Goal: Task Accomplishment & Management: Complete application form

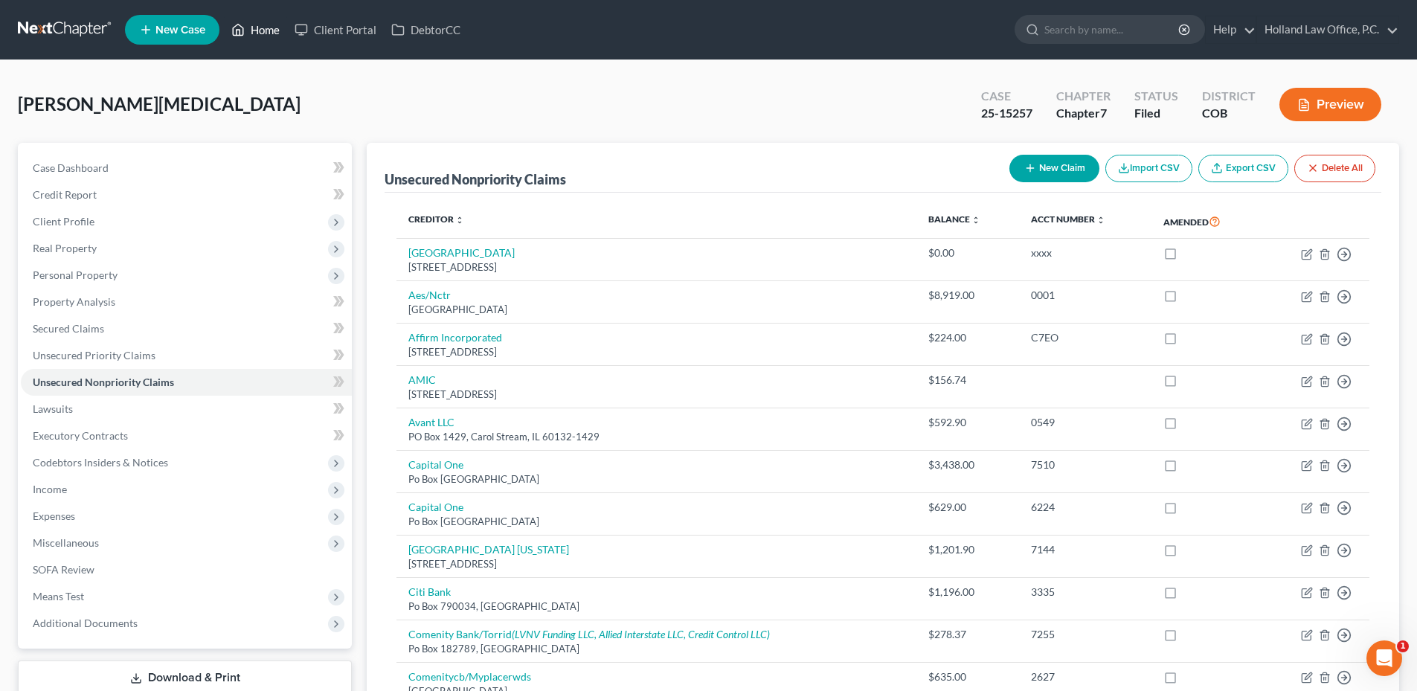
click at [260, 33] on link "Home" at bounding box center [255, 29] width 63 height 27
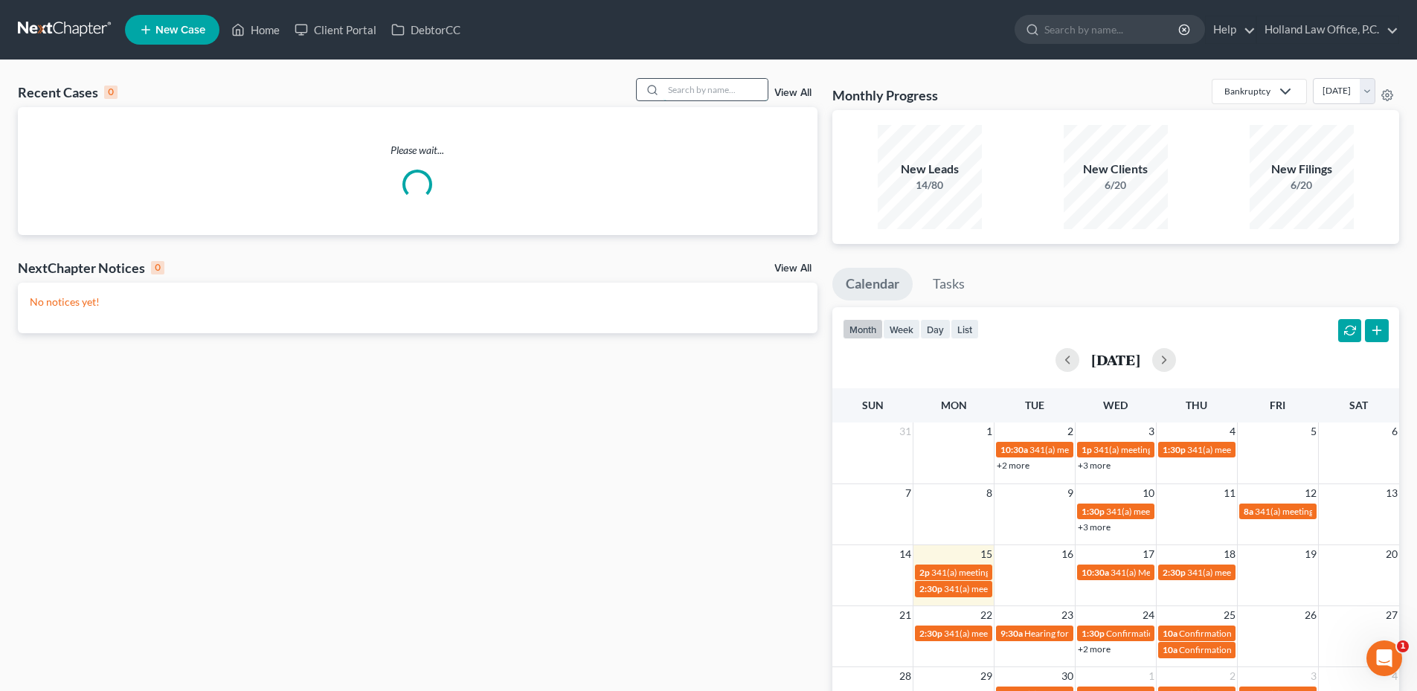
click at [701, 89] on input "search" at bounding box center [716, 90] width 104 height 22
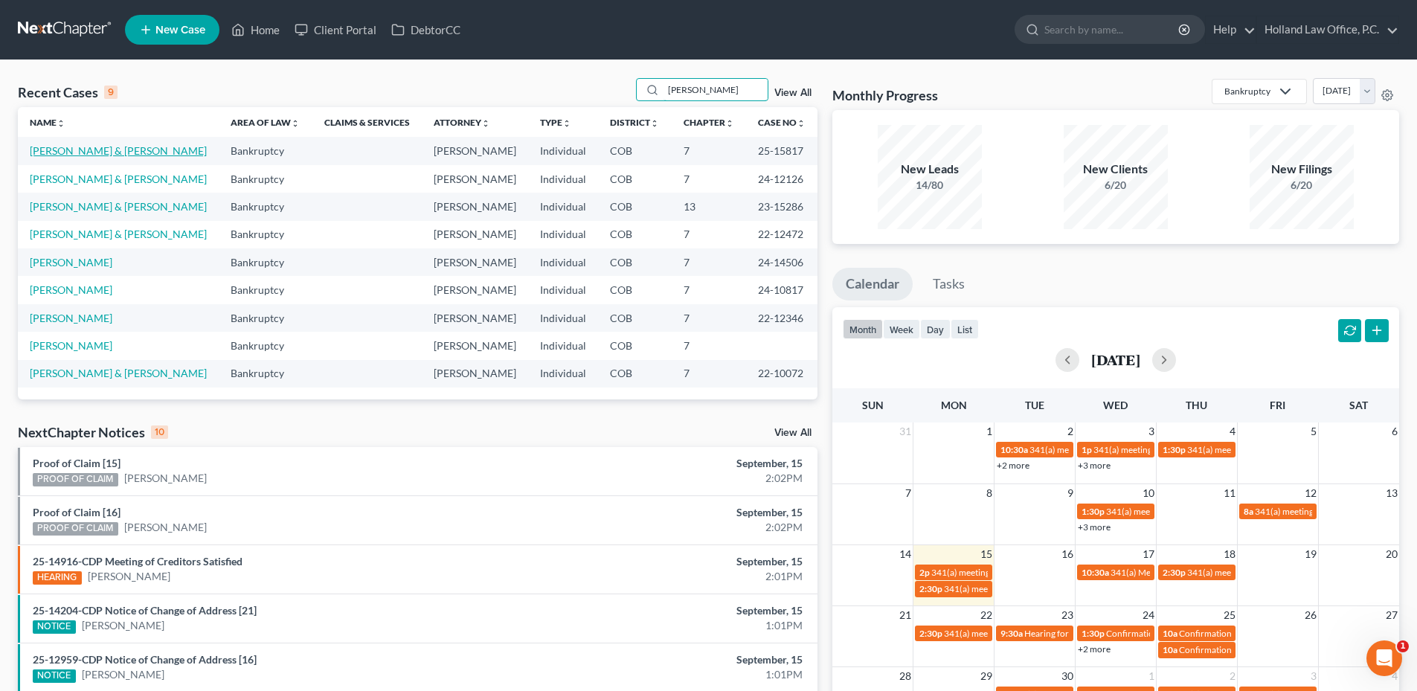
type input "[PERSON_NAME]"
click at [101, 150] on link "[PERSON_NAME] & [PERSON_NAME]" at bounding box center [118, 150] width 177 height 13
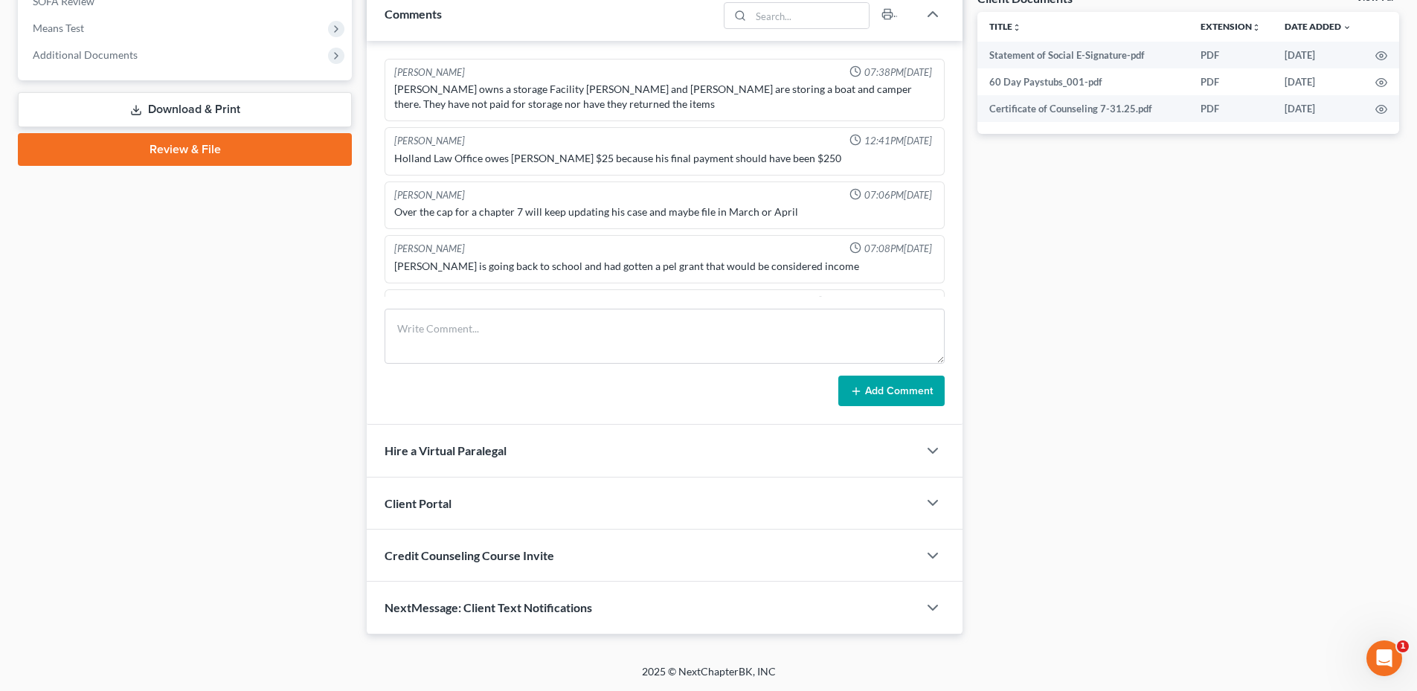
scroll to position [112, 0]
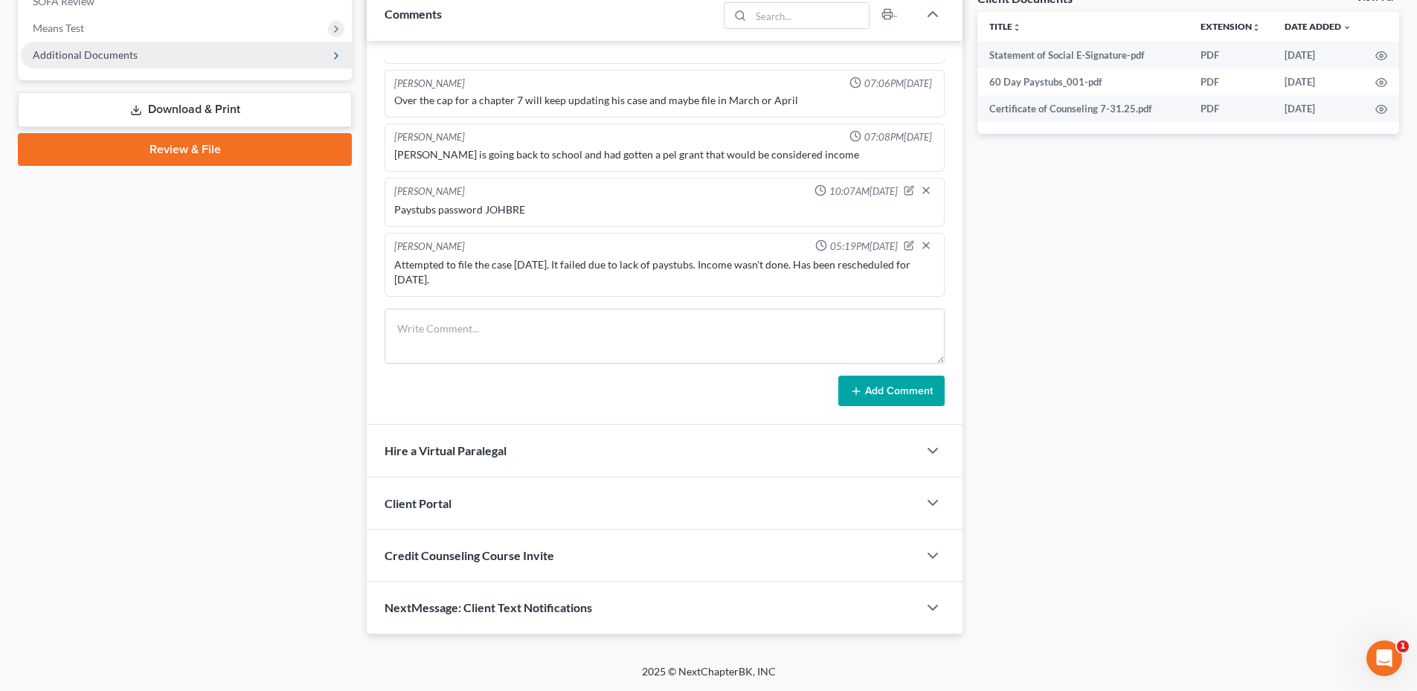
click at [88, 54] on span "Additional Documents" at bounding box center [85, 54] width 105 height 13
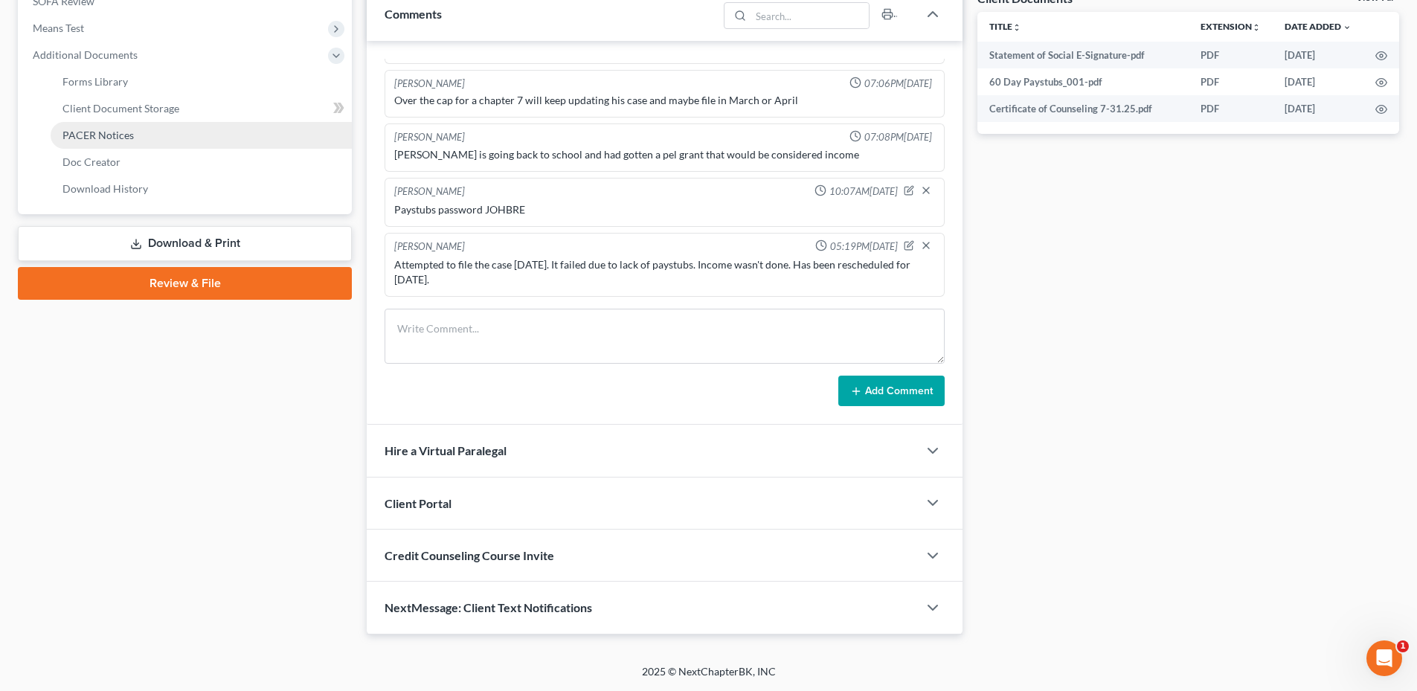
click at [117, 135] on span "PACER Notices" at bounding box center [97, 135] width 71 height 13
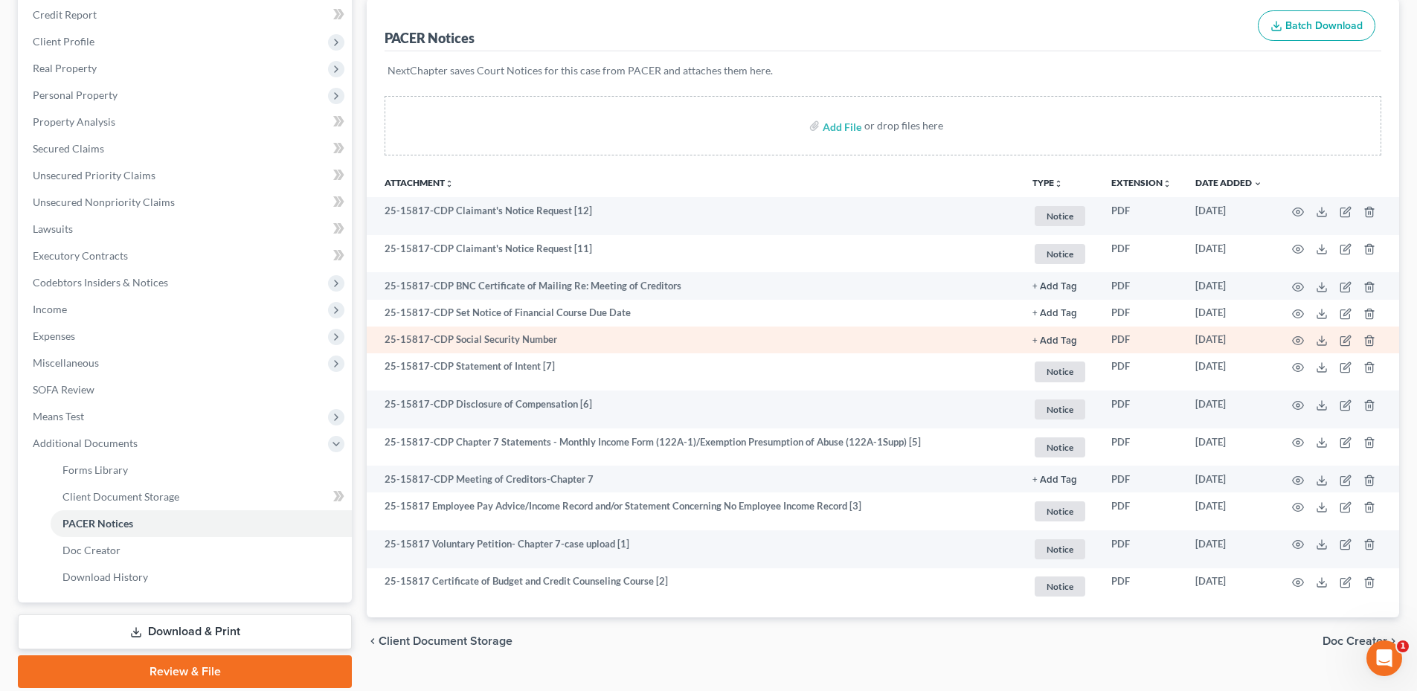
scroll to position [223, 0]
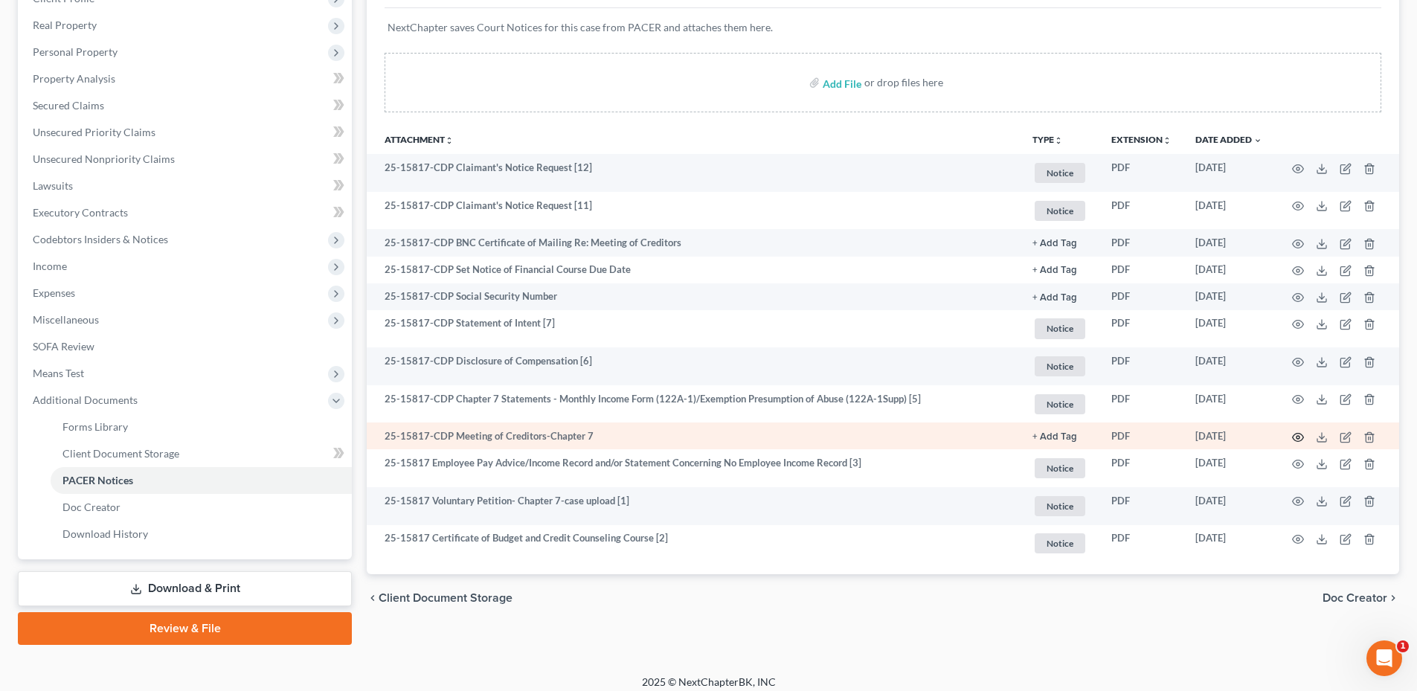
click at [1298, 437] on icon "button" at bounding box center [1298, 438] width 12 height 12
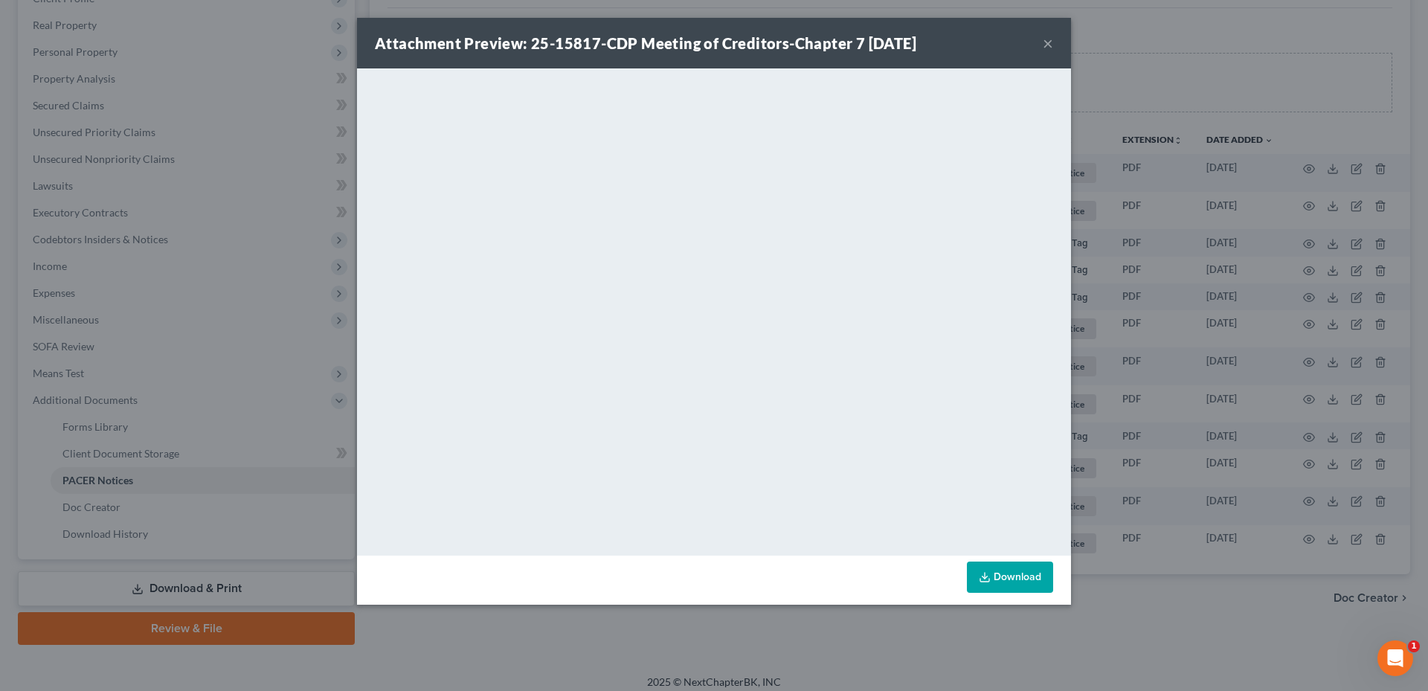
click at [1045, 40] on button "×" at bounding box center [1048, 43] width 10 height 18
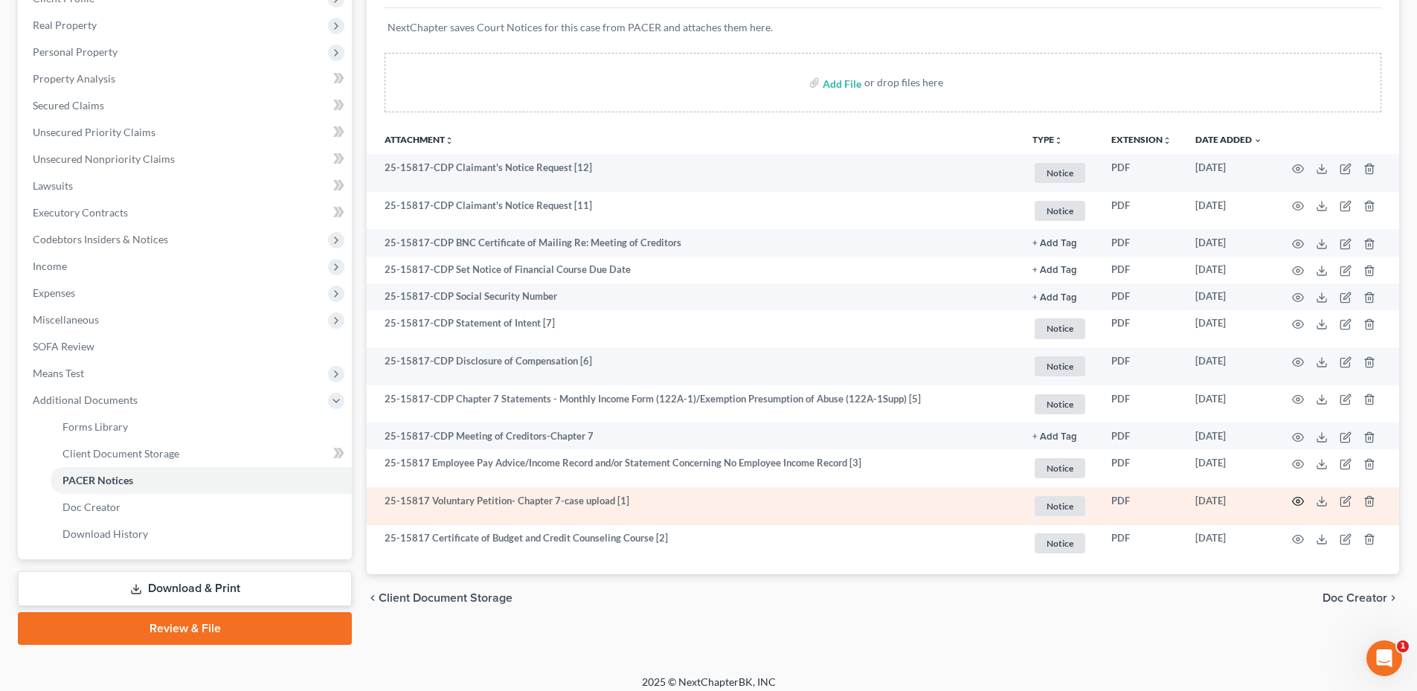
click at [1294, 503] on icon "button" at bounding box center [1298, 502] width 11 height 8
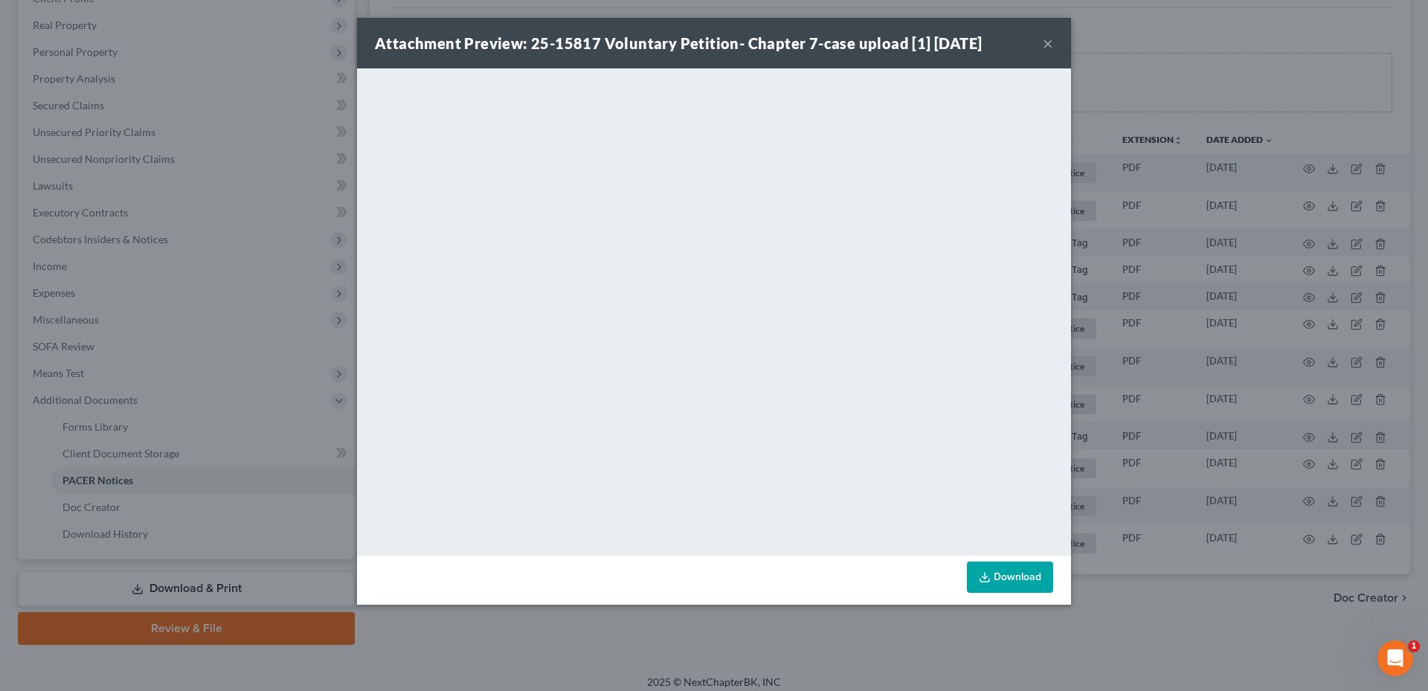
click at [1048, 48] on button "×" at bounding box center [1048, 43] width 10 height 18
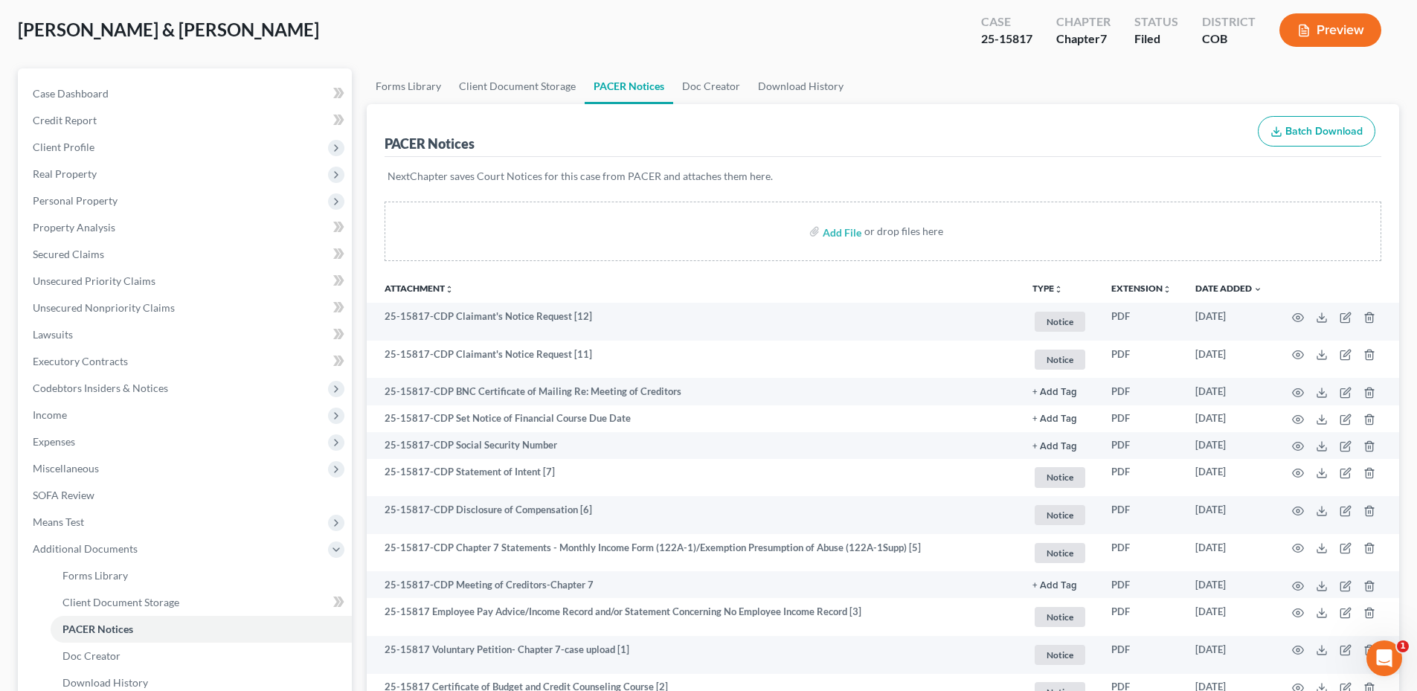
scroll to position [0, 0]
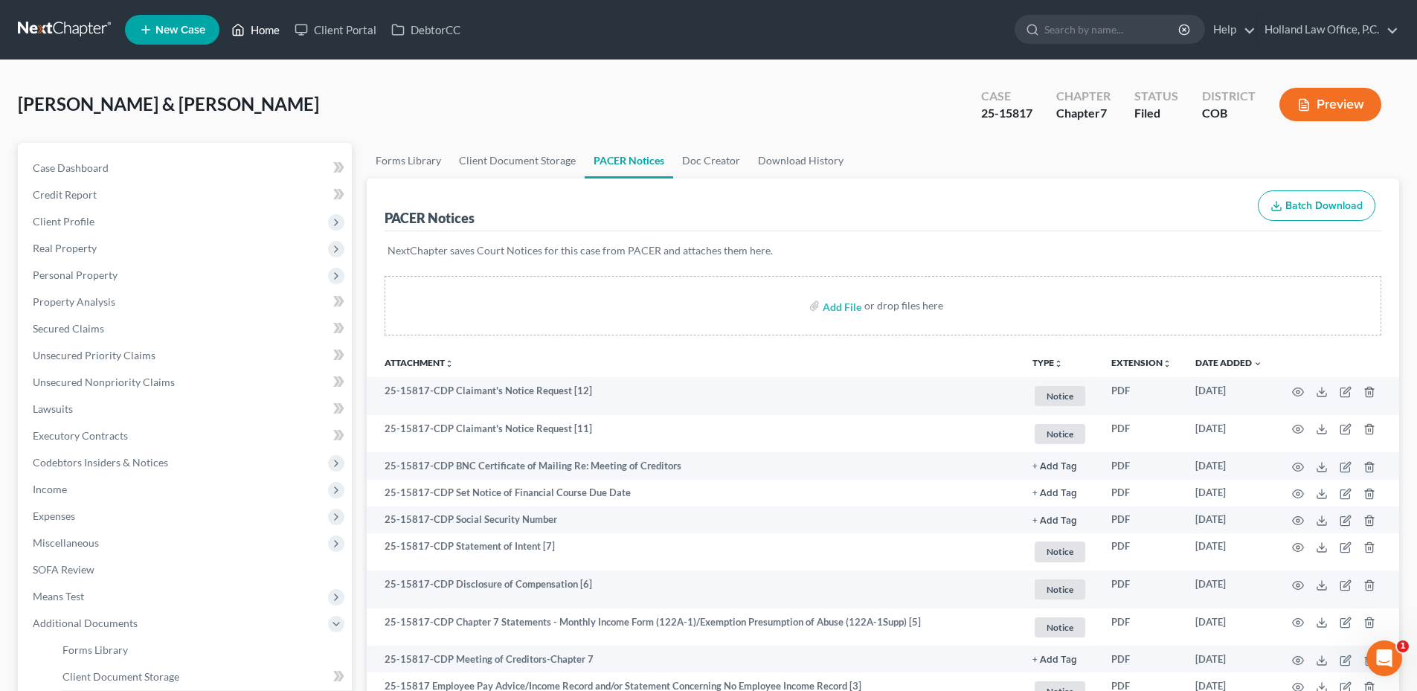
click at [260, 25] on link "Home" at bounding box center [255, 29] width 63 height 27
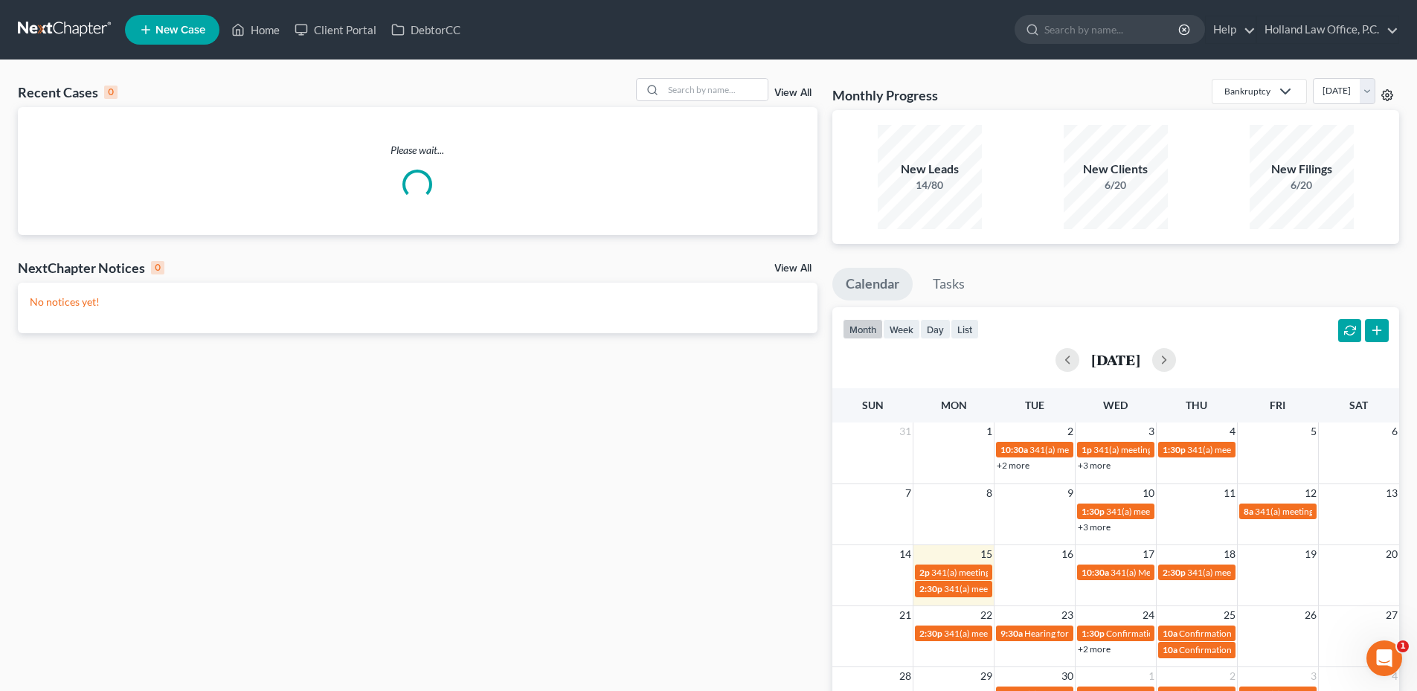
click at [1384, 94] on icon at bounding box center [1388, 95] width 12 height 12
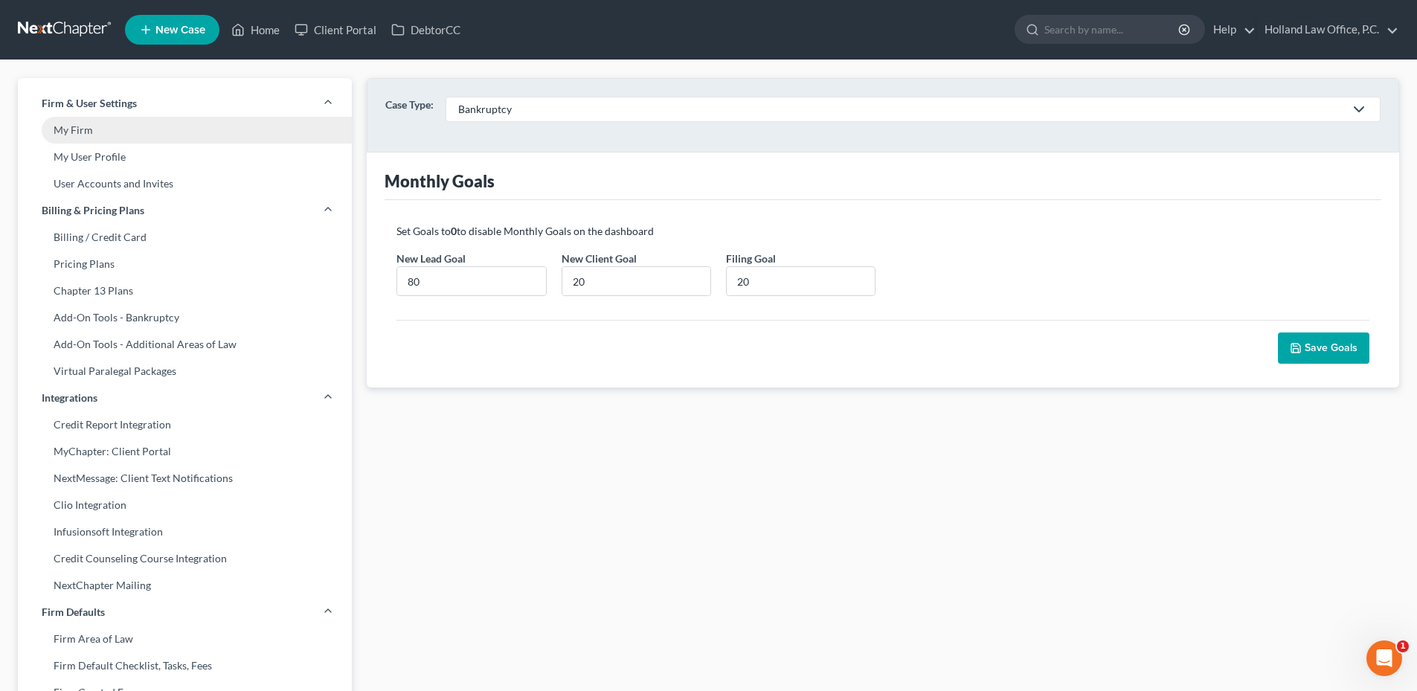
click at [110, 130] on link "My Firm" at bounding box center [185, 130] width 334 height 27
select select "28"
select select "5"
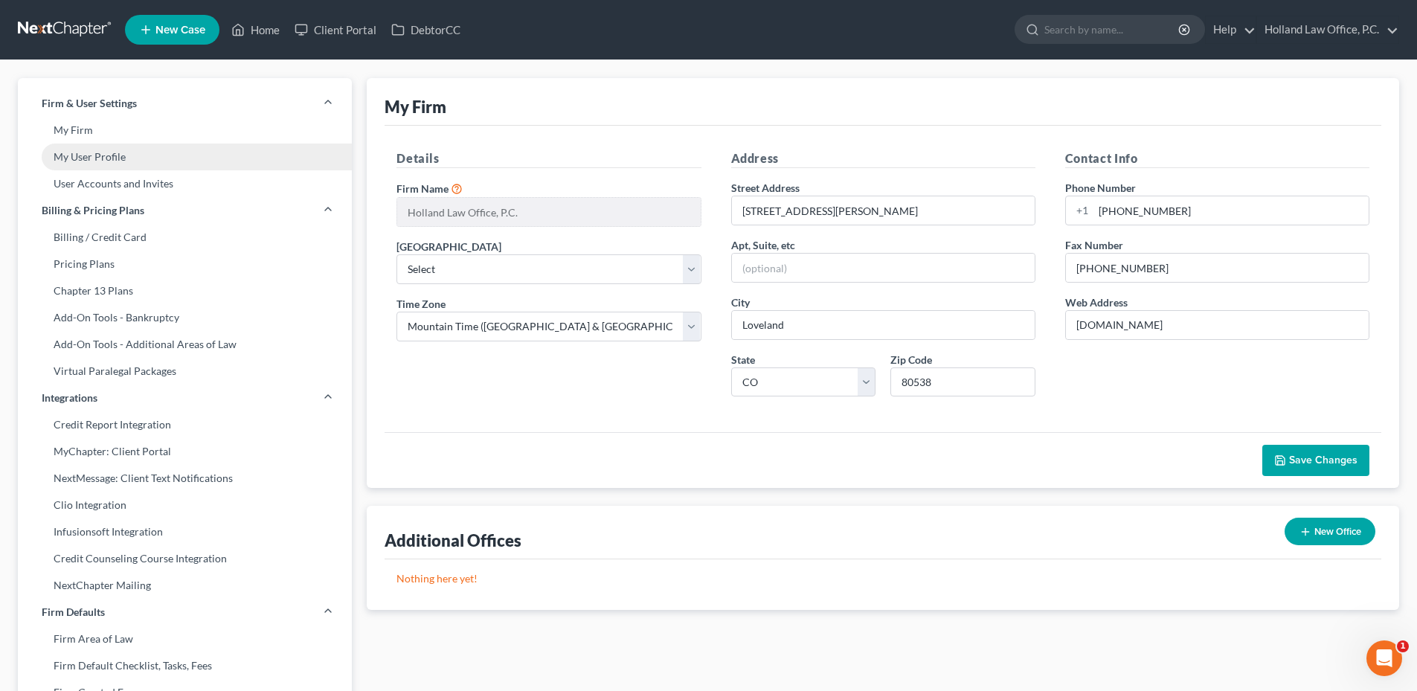
click at [94, 167] on link "My User Profile" at bounding box center [185, 157] width 334 height 27
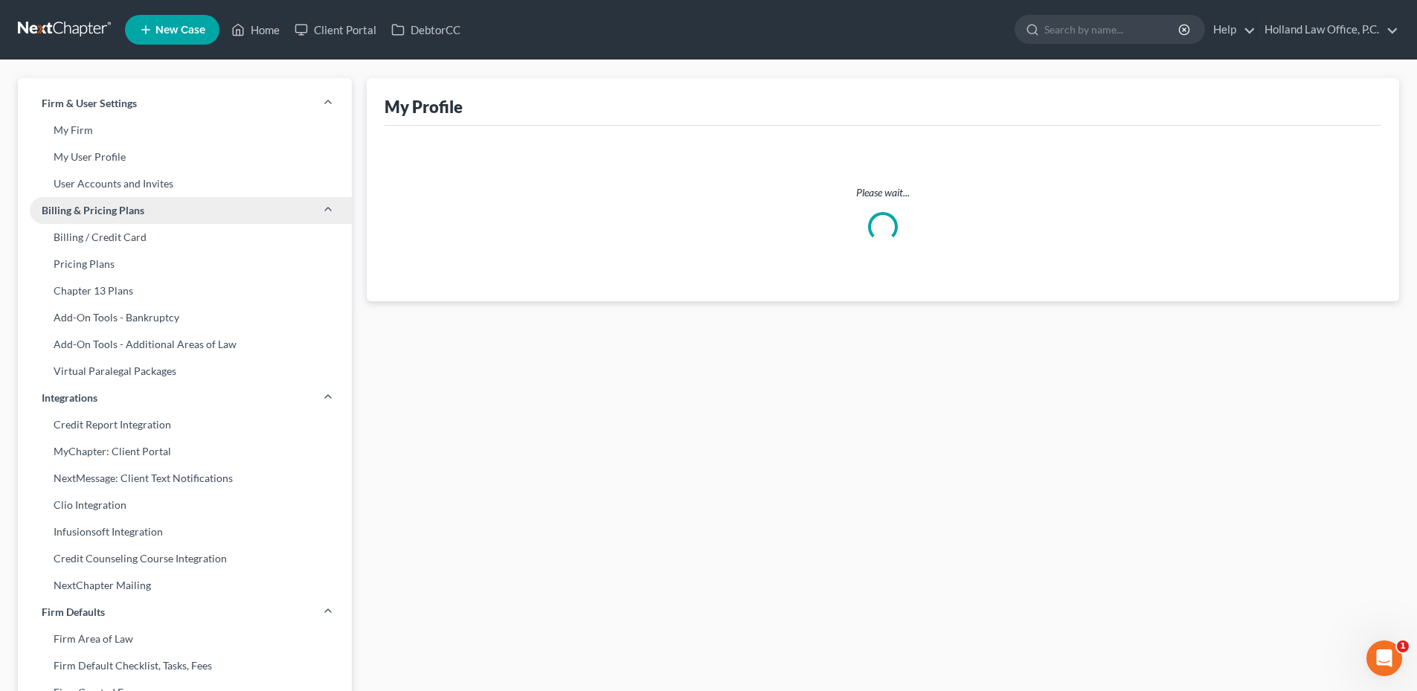
select select "5"
select select "paralegal"
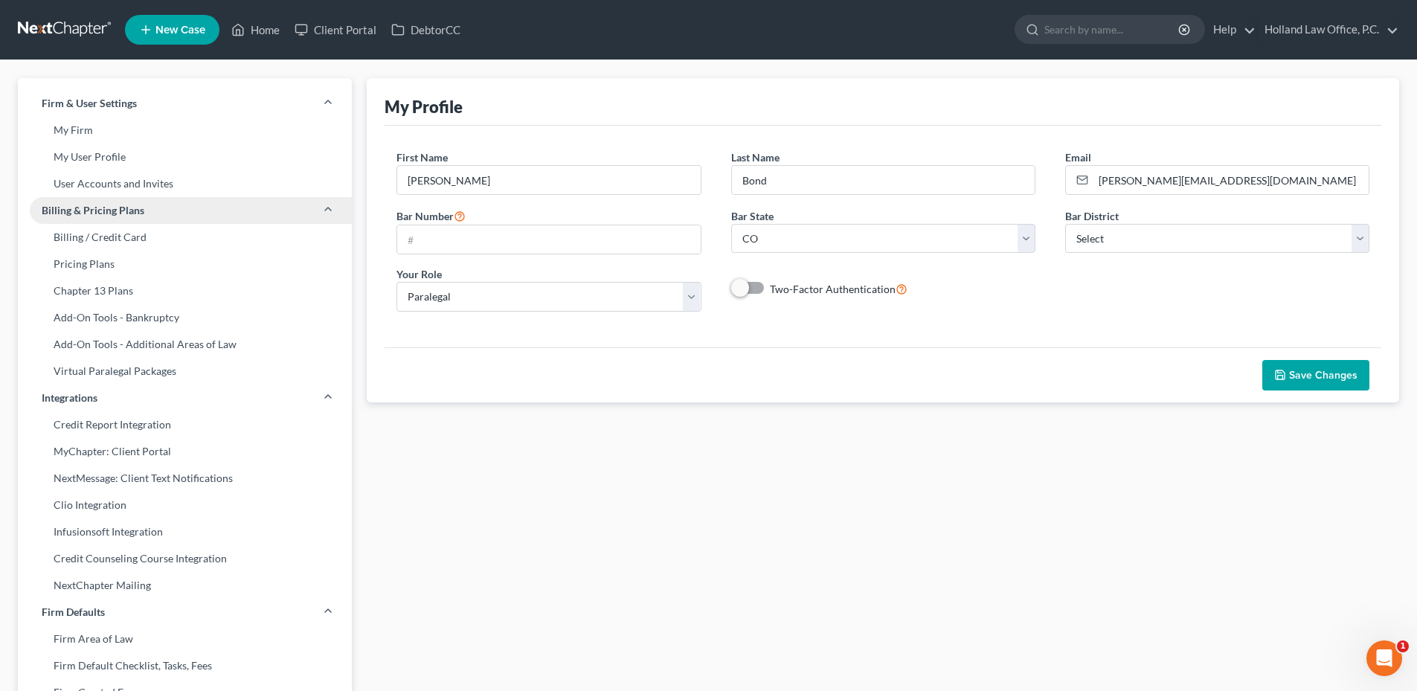
click at [164, 197] on link "Billing & Pricing Plans" at bounding box center [185, 210] width 334 height 27
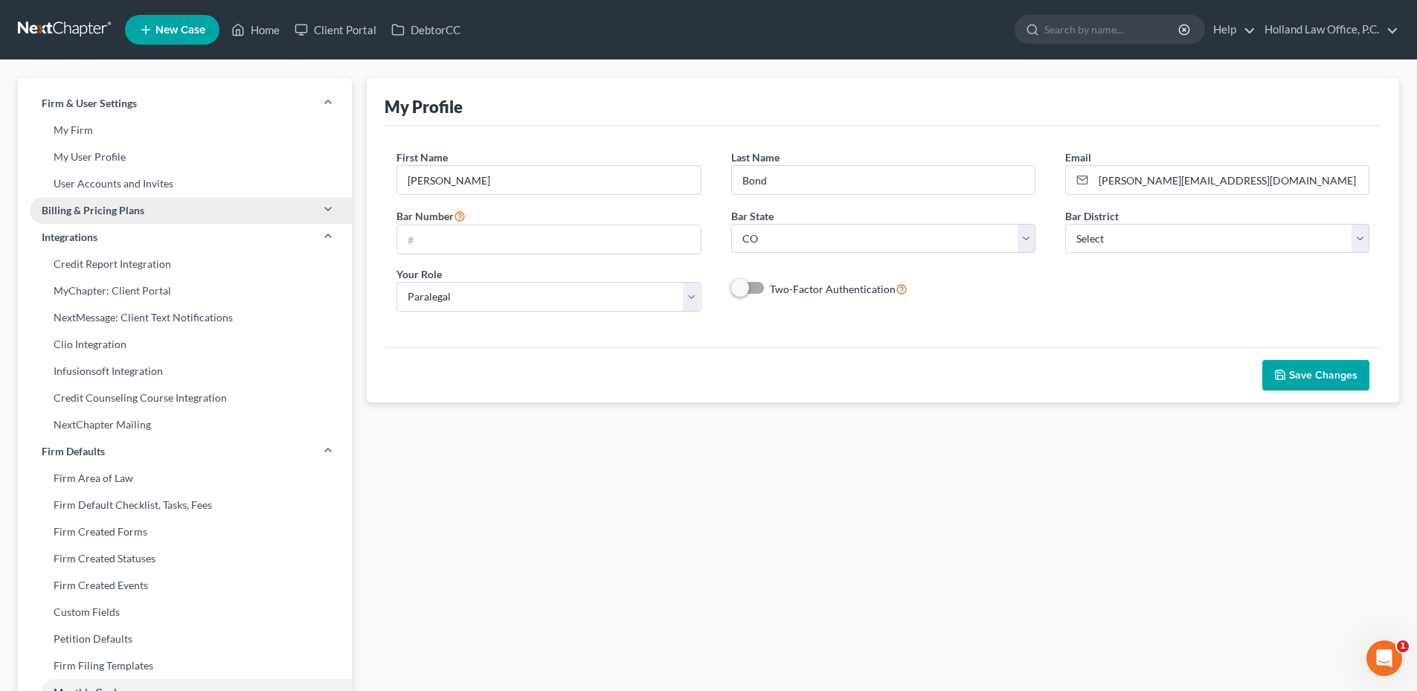
click at [144, 212] on link "Billing & Pricing Plans" at bounding box center [185, 210] width 334 height 27
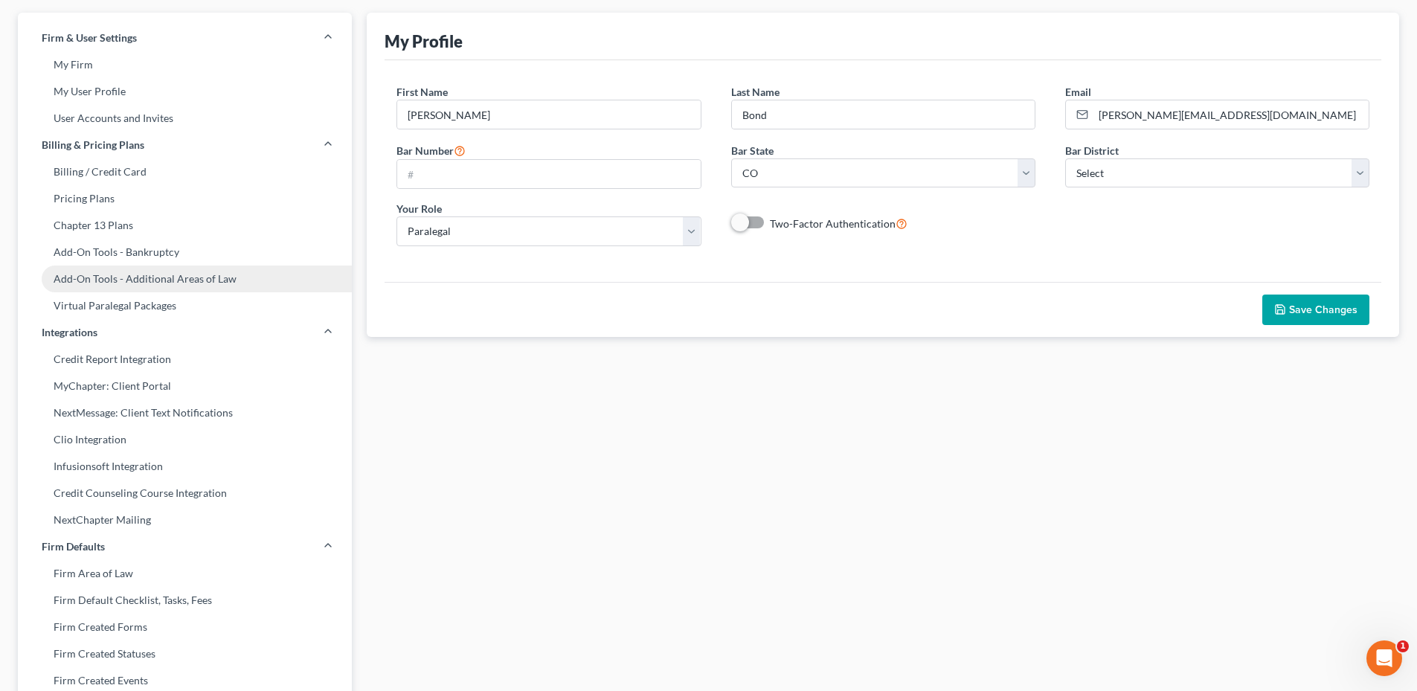
scroll to position [18, 0]
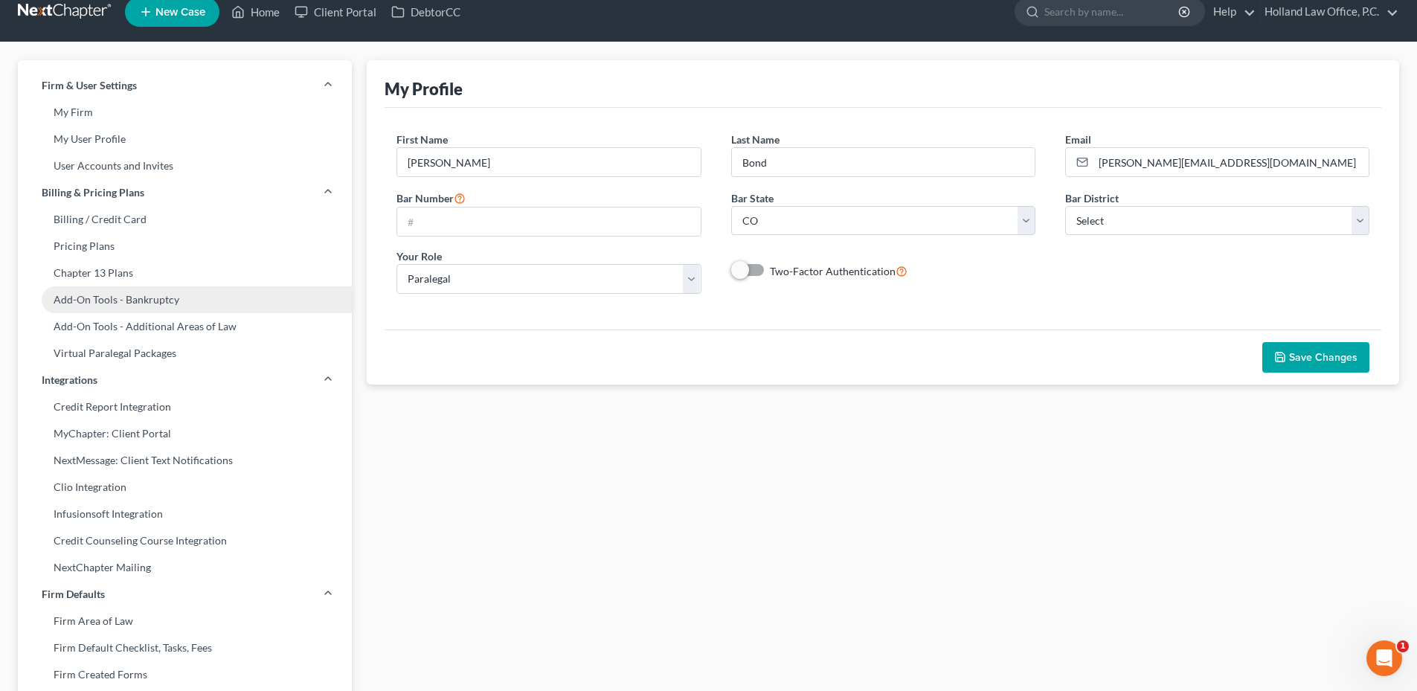
click at [155, 296] on link "Add-On Tools - Bankruptcy" at bounding box center [185, 299] width 334 height 27
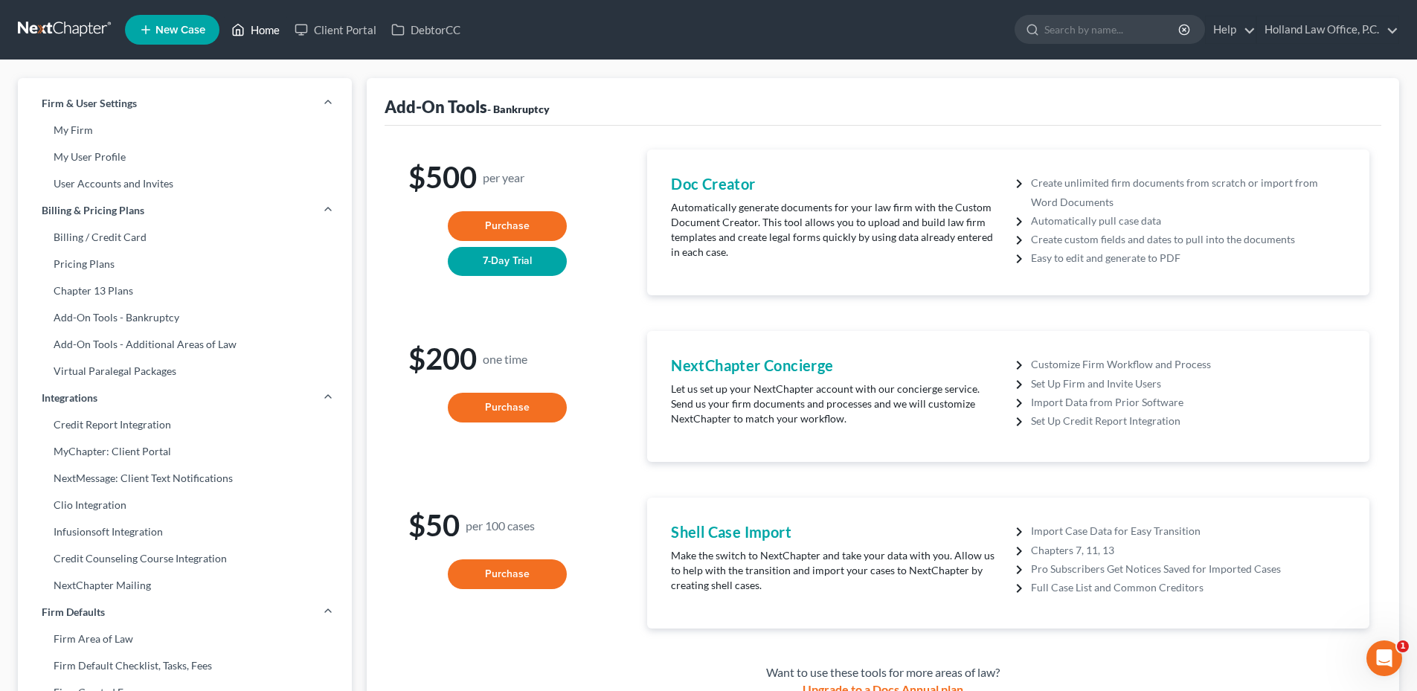
click at [265, 38] on link "Home" at bounding box center [255, 29] width 63 height 27
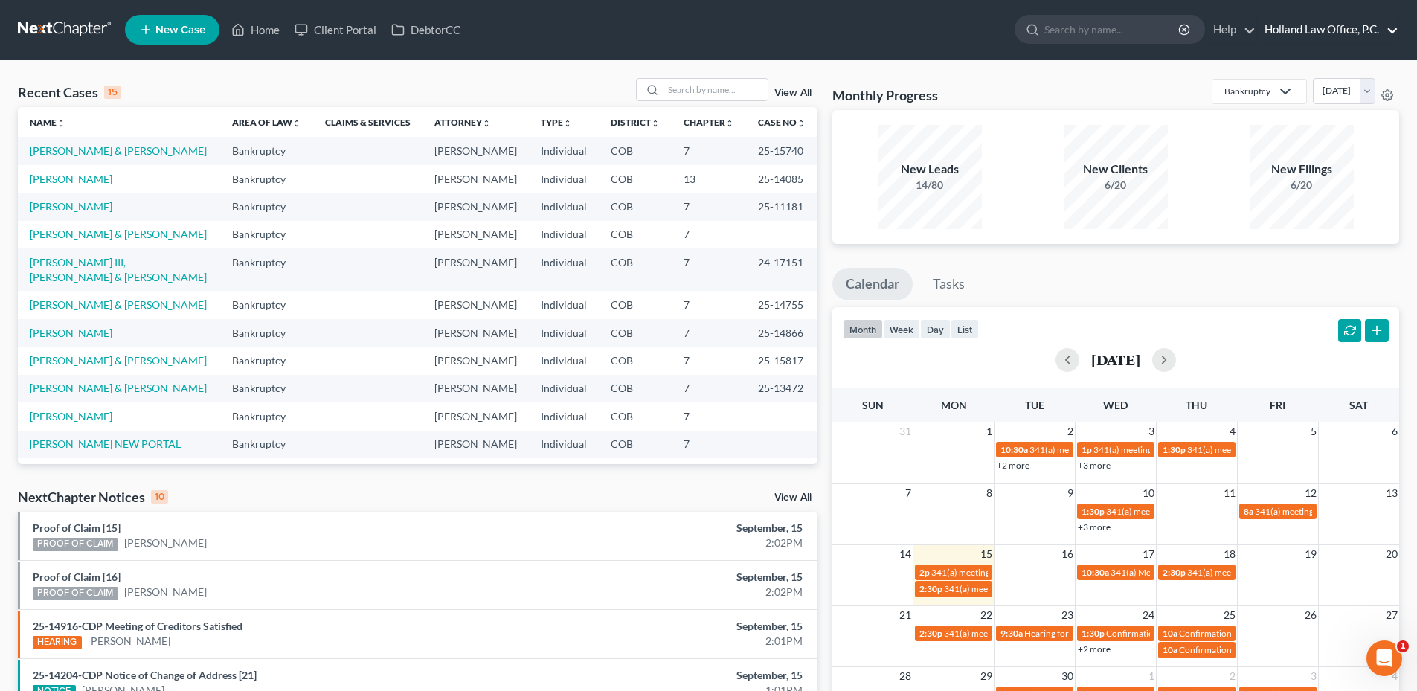
click at [1373, 34] on link "Holland Law Office, P.C." at bounding box center [1327, 29] width 141 height 27
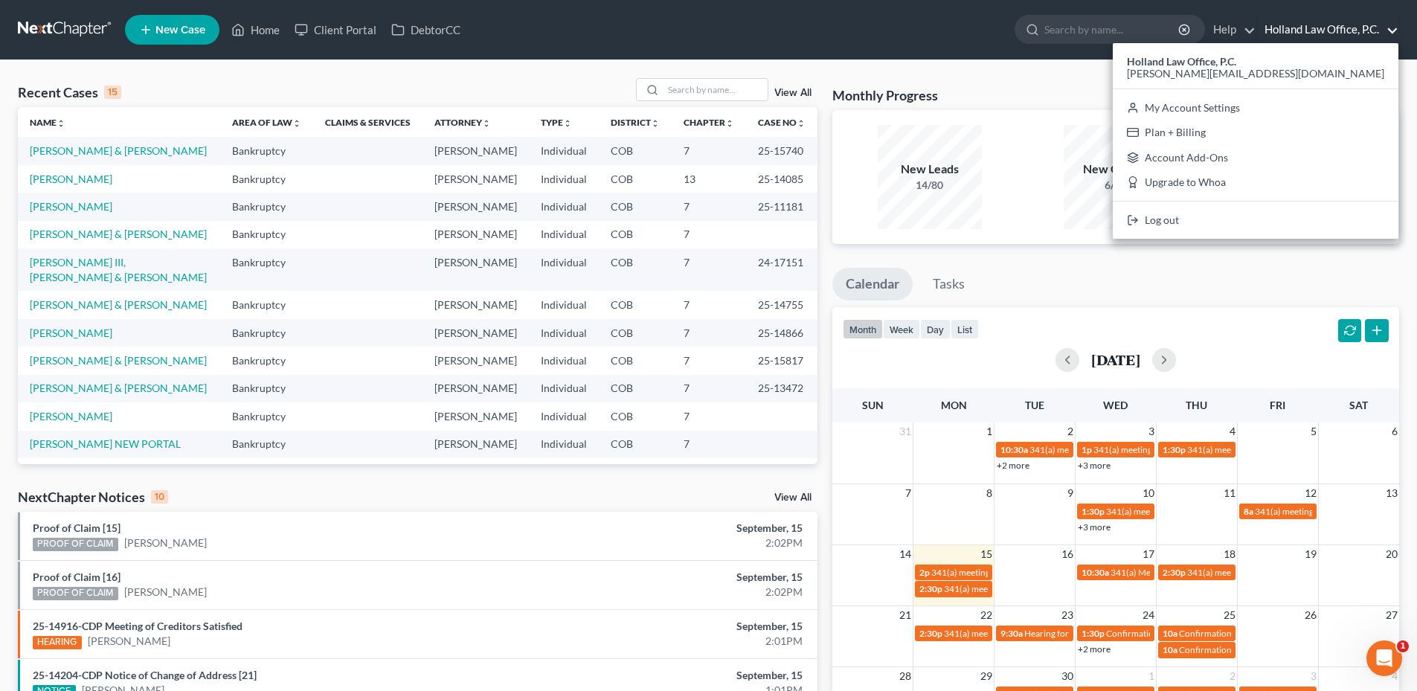
click at [1373, 33] on link "Holland Law Office, P.C." at bounding box center [1327, 29] width 141 height 27
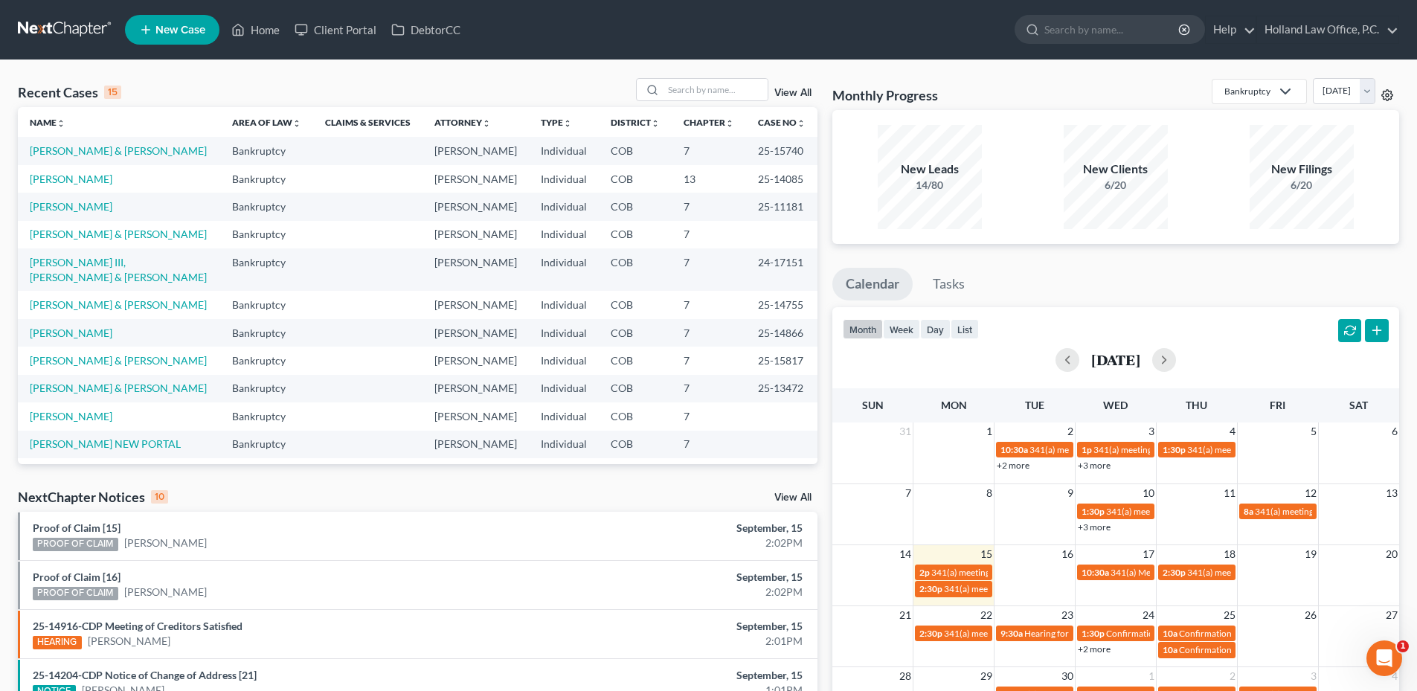
click at [1385, 95] on icon at bounding box center [1388, 95] width 12 height 12
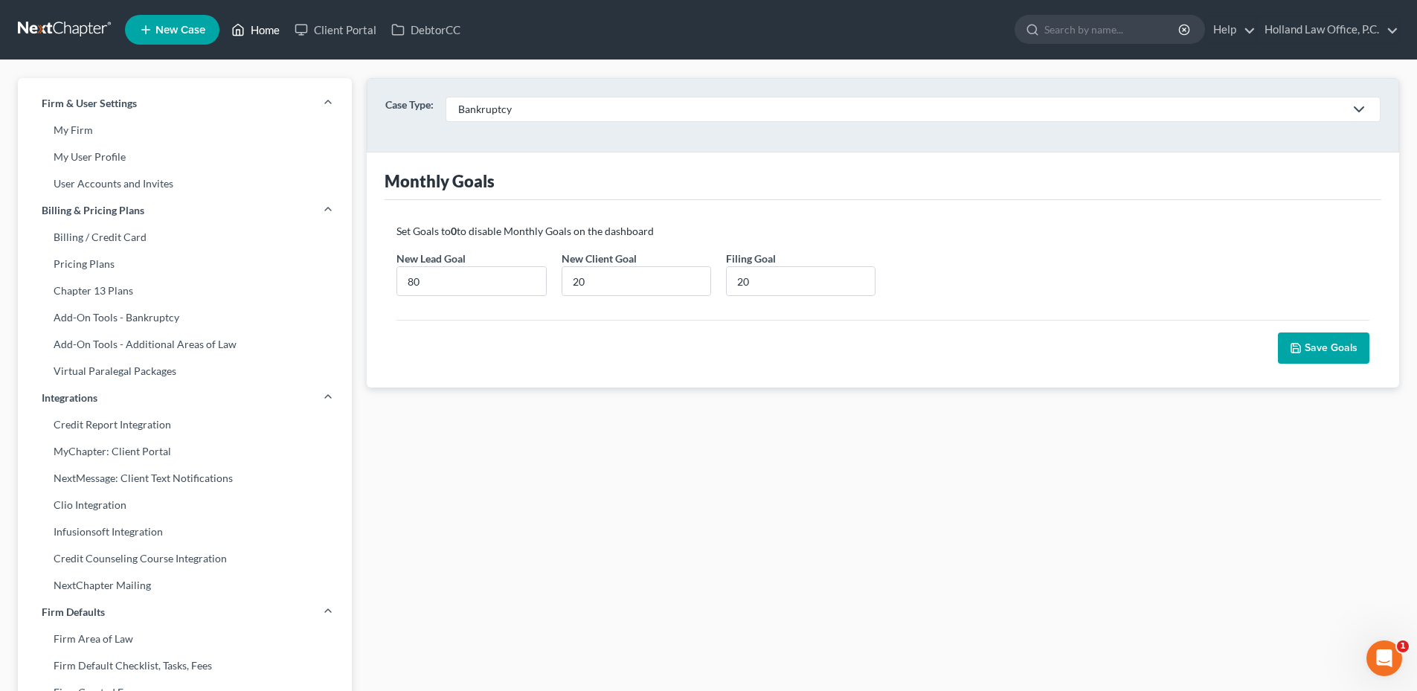
click at [257, 27] on link "Home" at bounding box center [255, 29] width 63 height 27
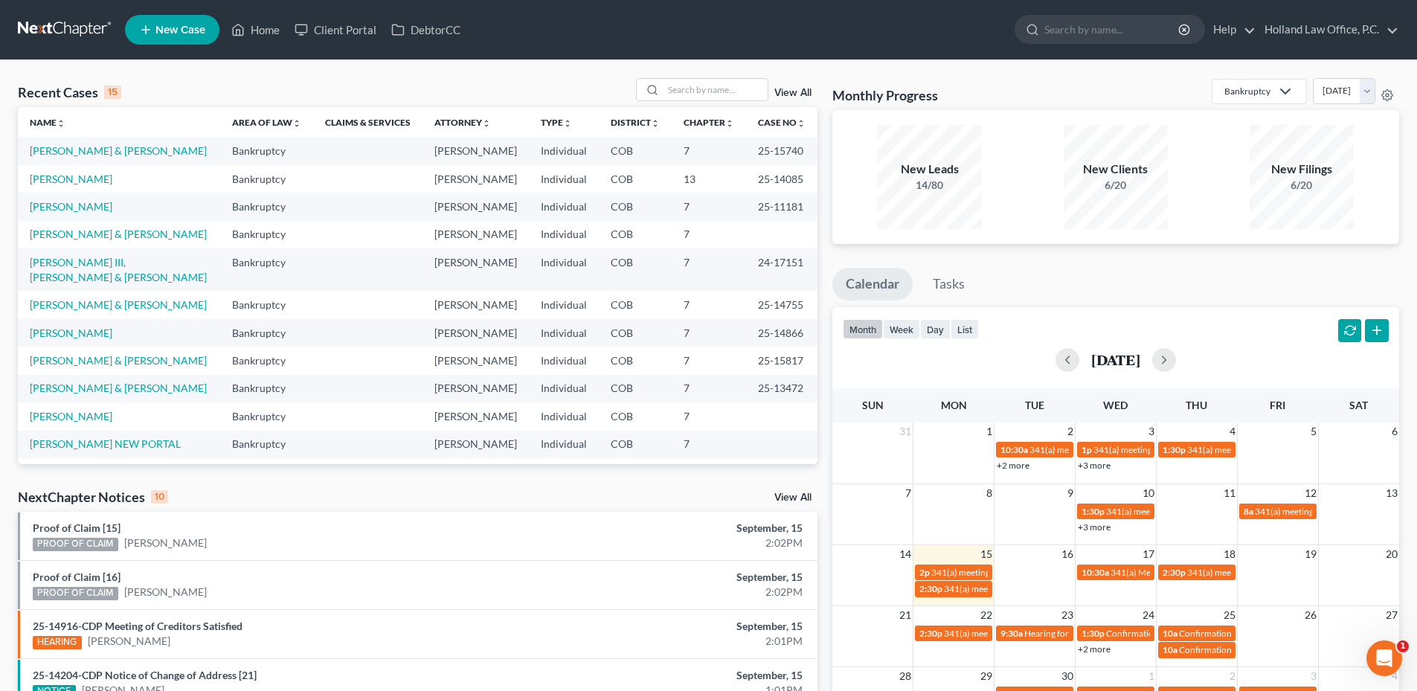
click at [804, 495] on link "View All" at bounding box center [793, 498] width 37 height 10
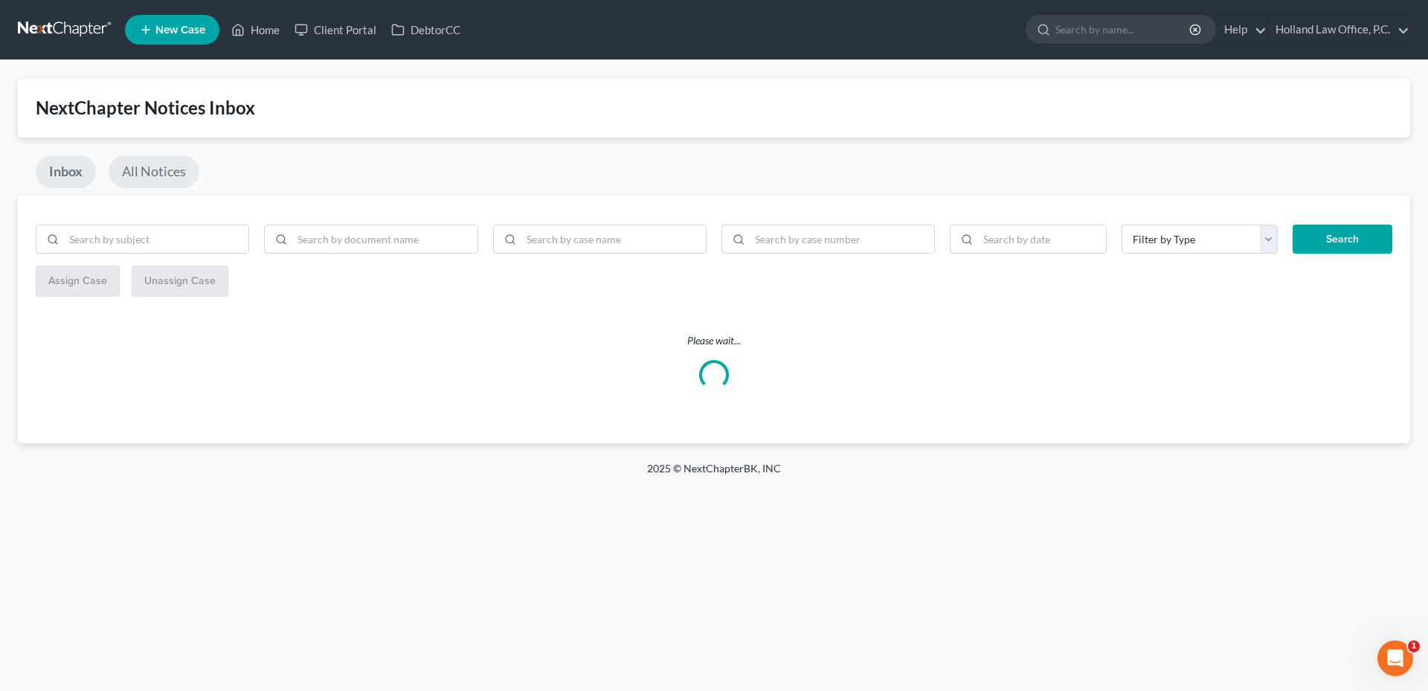
click at [156, 181] on link "All Notices" at bounding box center [154, 171] width 91 height 33
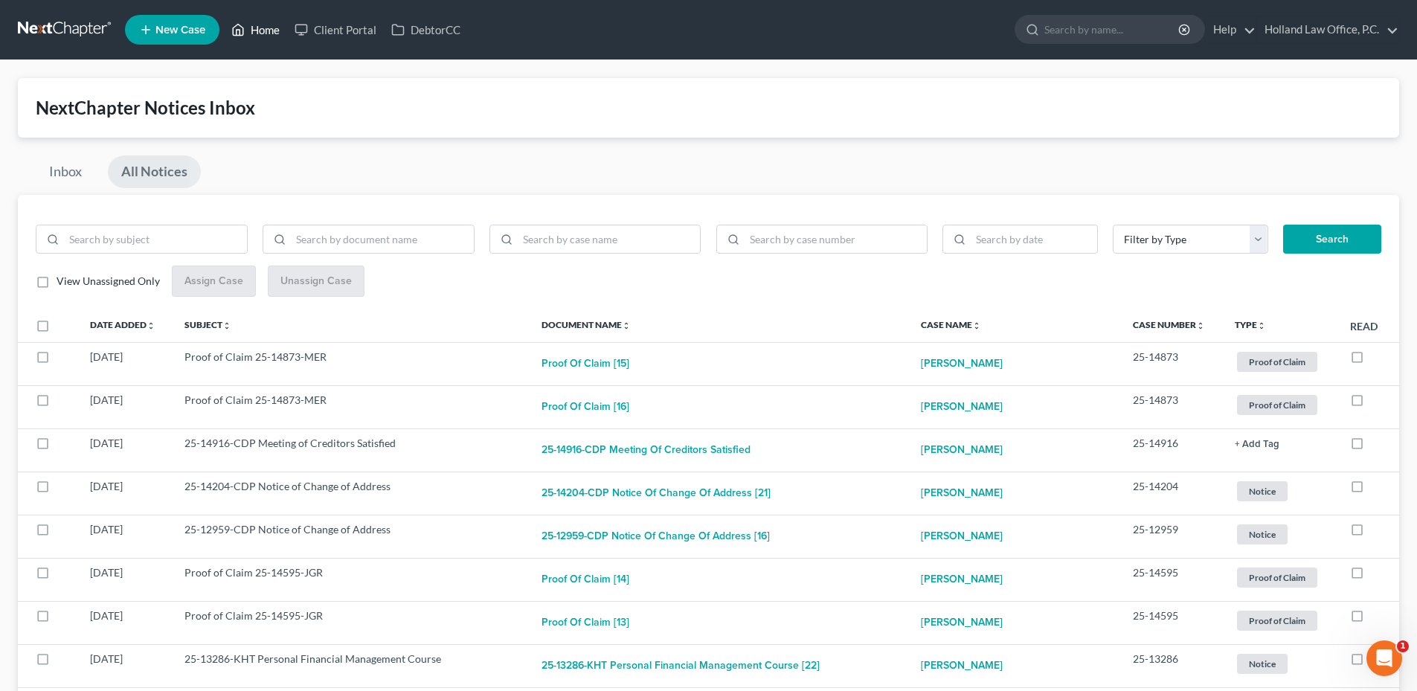
click at [257, 32] on link "Home" at bounding box center [255, 29] width 63 height 27
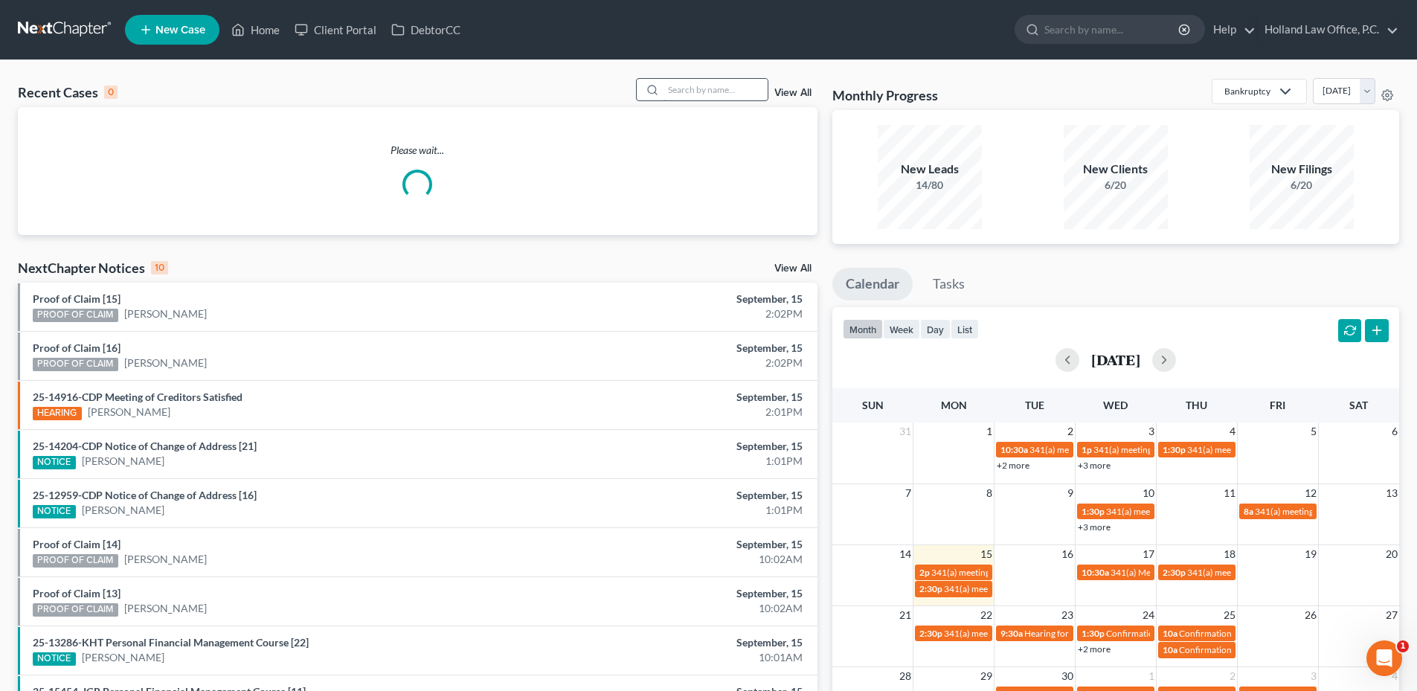
click at [691, 95] on input "search" at bounding box center [716, 90] width 104 height 22
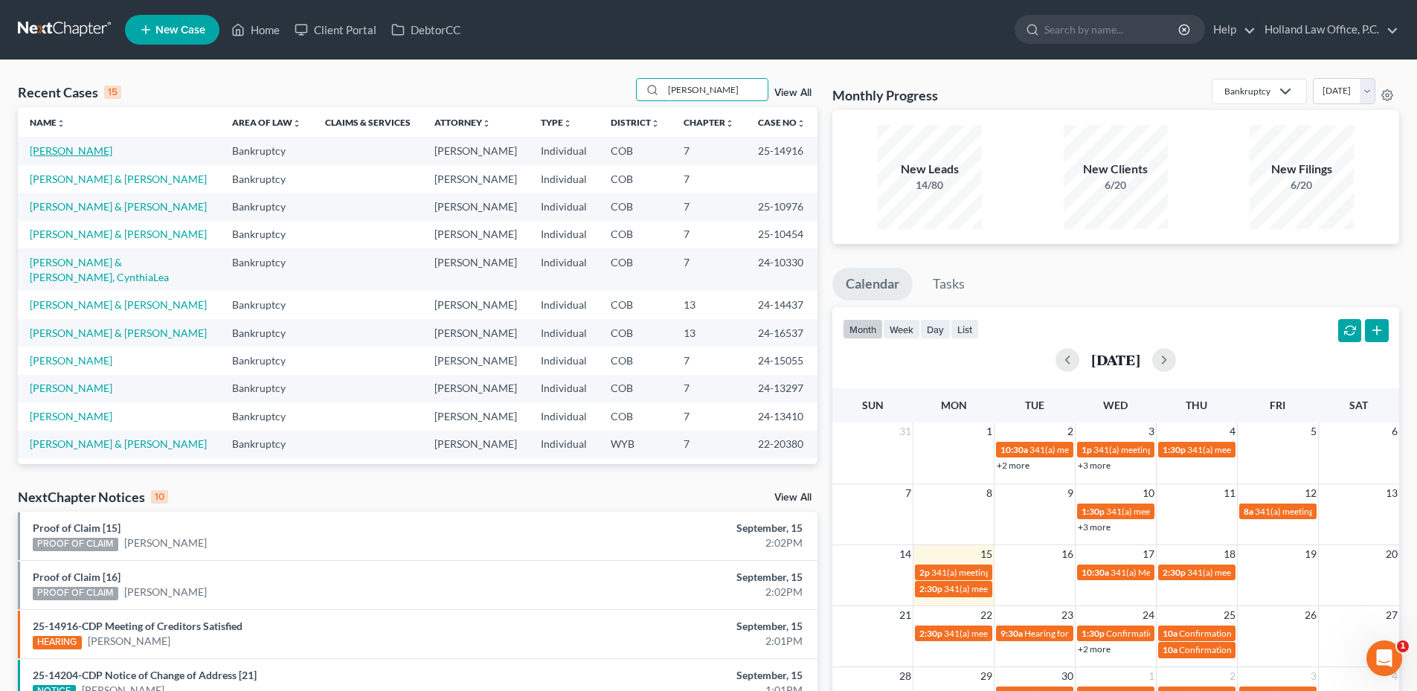
type input "[PERSON_NAME]"
click at [72, 146] on link "[PERSON_NAME]" at bounding box center [71, 150] width 83 height 13
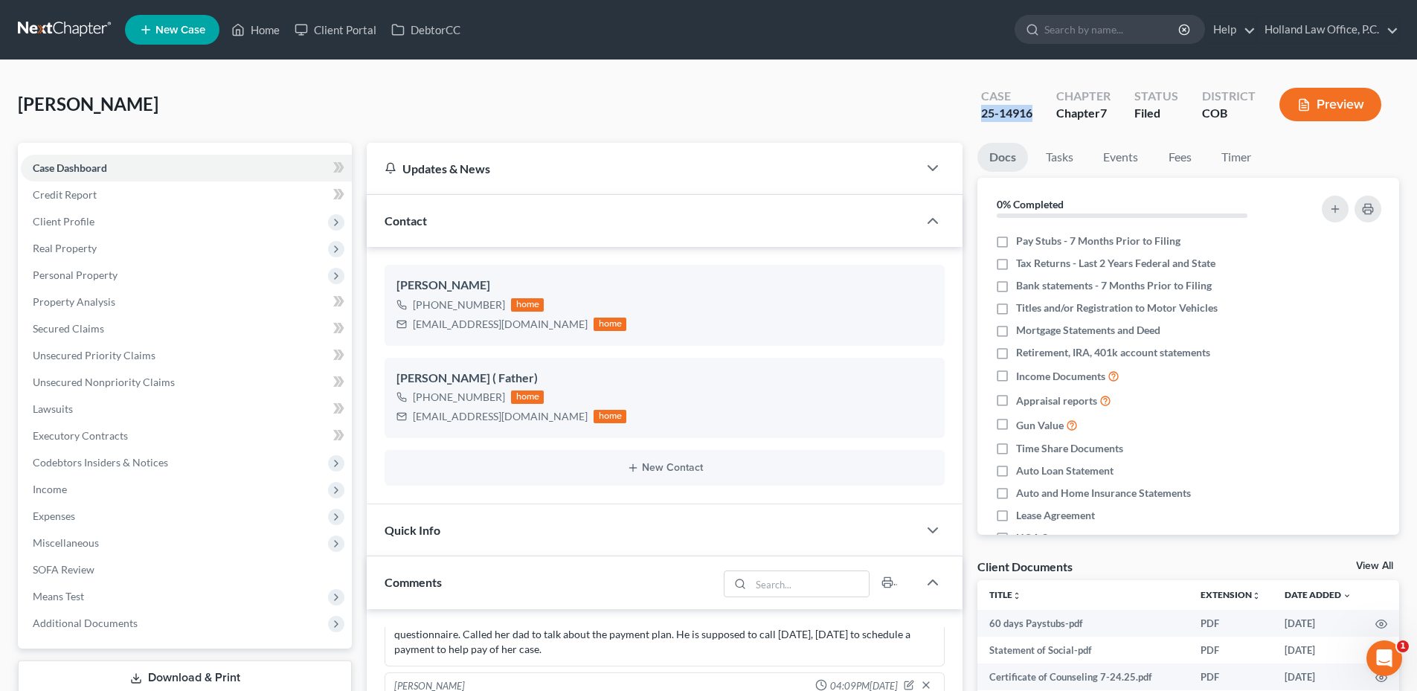
drag, startPoint x: 1013, startPoint y: 112, endPoint x: 998, endPoint y: 115, distance: 15.3
click at [972, 115] on div "Case 25-14916" at bounding box center [1006, 106] width 75 height 44
copy div "25-14916"
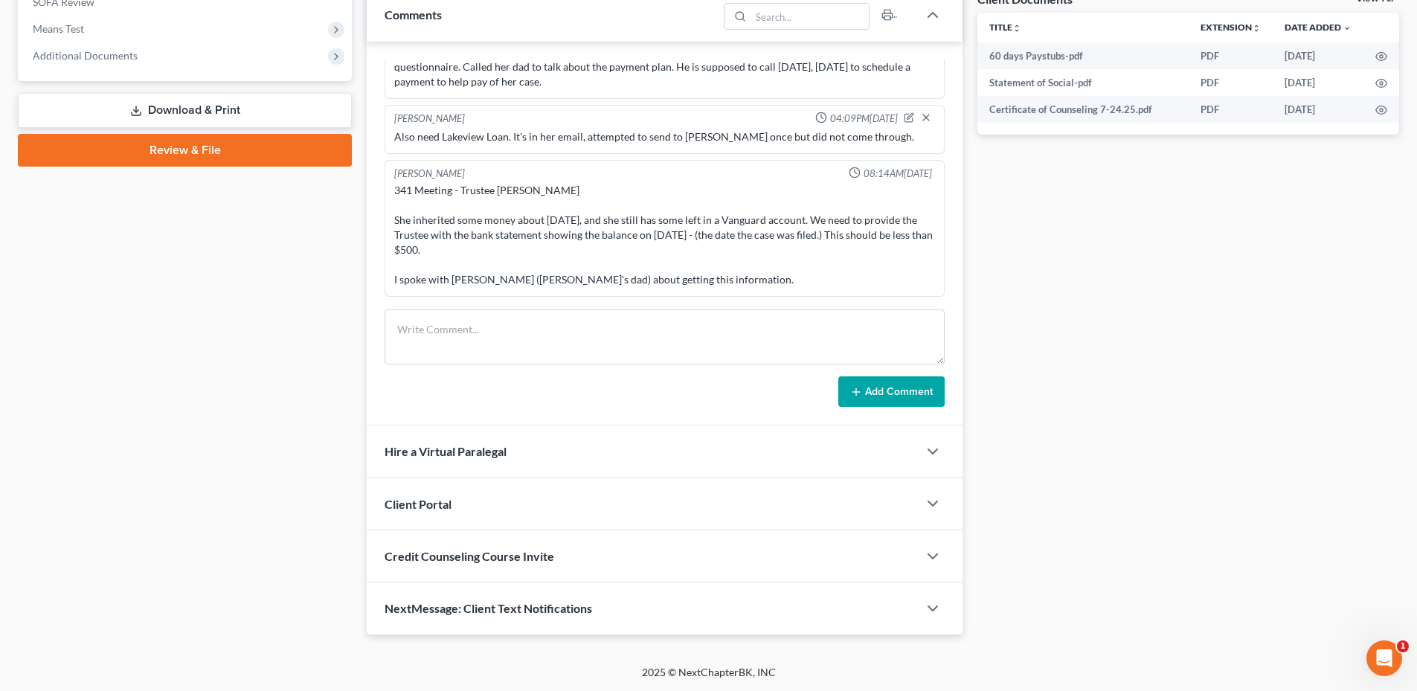
scroll to position [568, 0]
click at [479, 298] on div "[PERSON_NAME] 08:51AM[DATE] Meet with [PERSON_NAME] [DATE] for about 3 hours an…" at bounding box center [665, 233] width 596 height 385
click at [475, 326] on textarea at bounding box center [665, 336] width 560 height 55
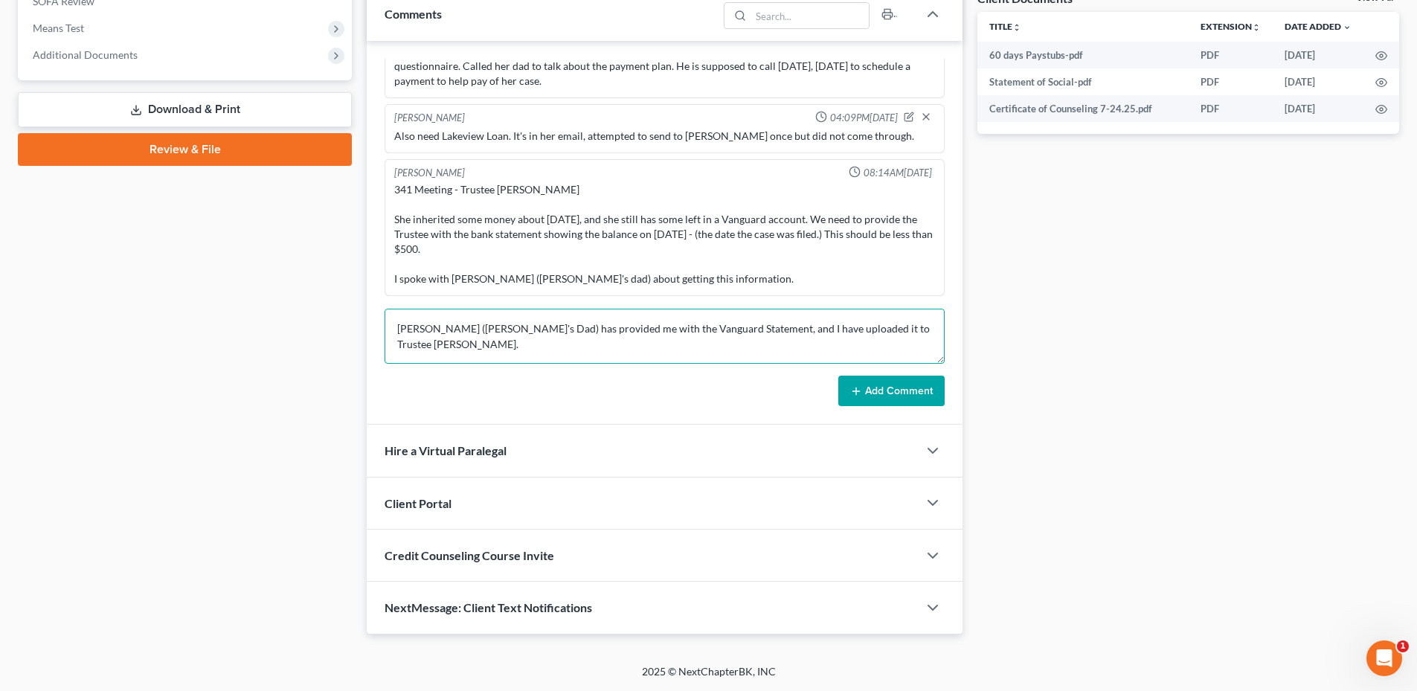
click at [446, 342] on textarea "[PERSON_NAME] ([PERSON_NAME]'s Dad) has provided me with the Vanguard Statement…" at bounding box center [665, 336] width 560 height 55
type textarea "[PERSON_NAME] ([PERSON_NAME]'s Dad) has provided me with the Vanguard Statement…"
click at [882, 373] on form "[PERSON_NAME] ([PERSON_NAME]'s Dad) has provided me with the Vanguard Statement…" at bounding box center [665, 358] width 560 height 98
click at [889, 389] on button "Add Comment" at bounding box center [891, 391] width 106 height 31
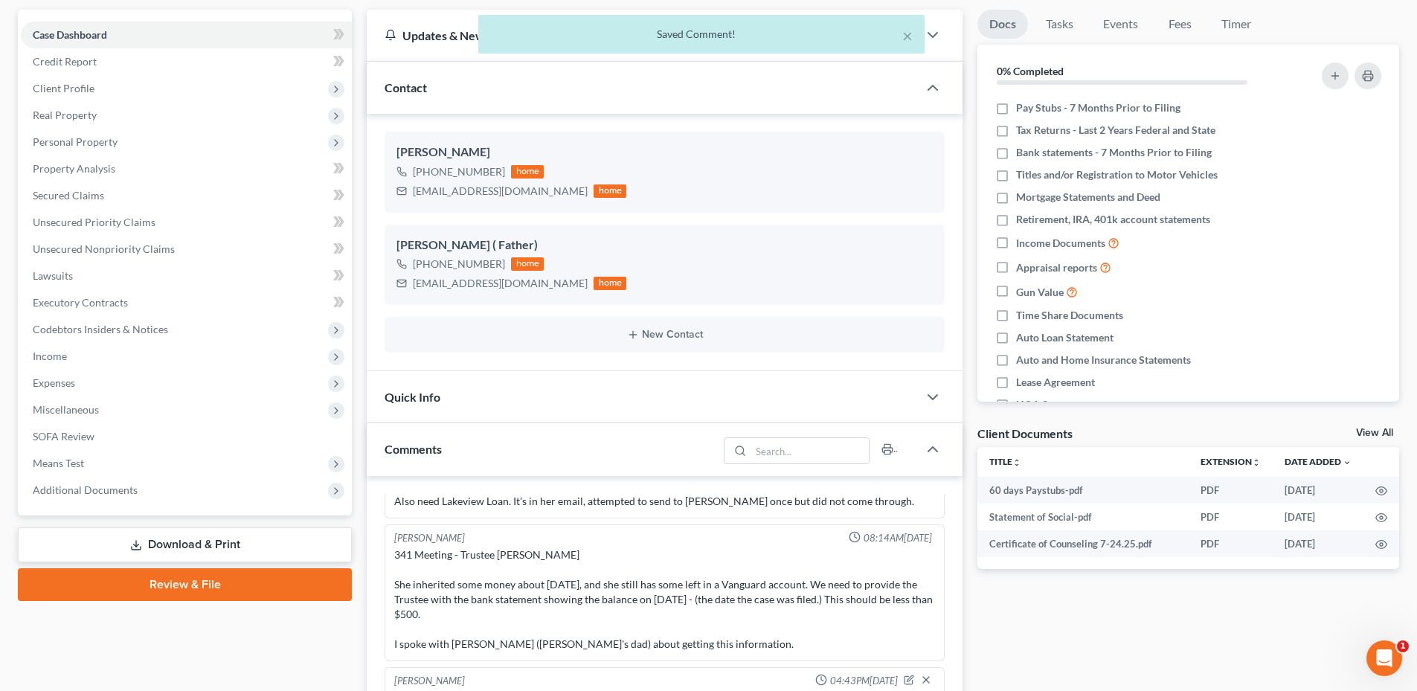
scroll to position [0, 0]
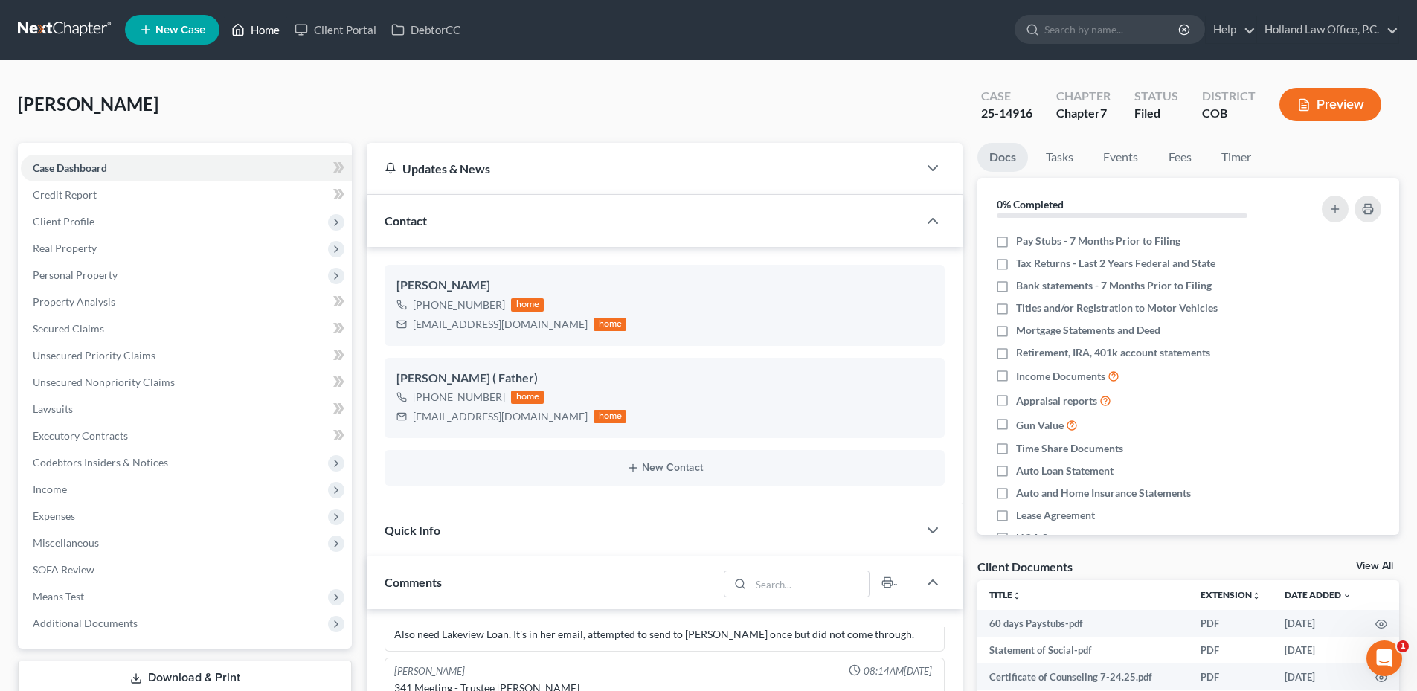
click at [257, 36] on link "Home" at bounding box center [255, 29] width 63 height 27
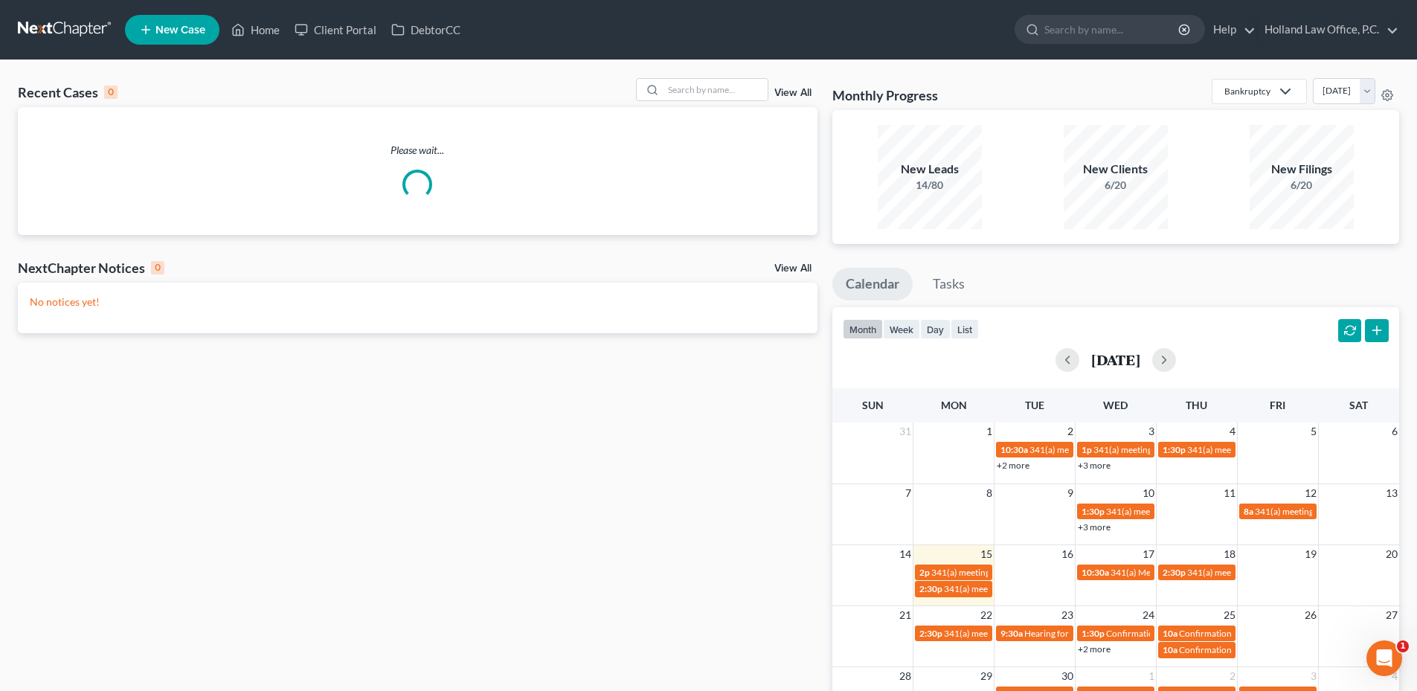
click at [783, 269] on link "View All" at bounding box center [793, 268] width 37 height 10
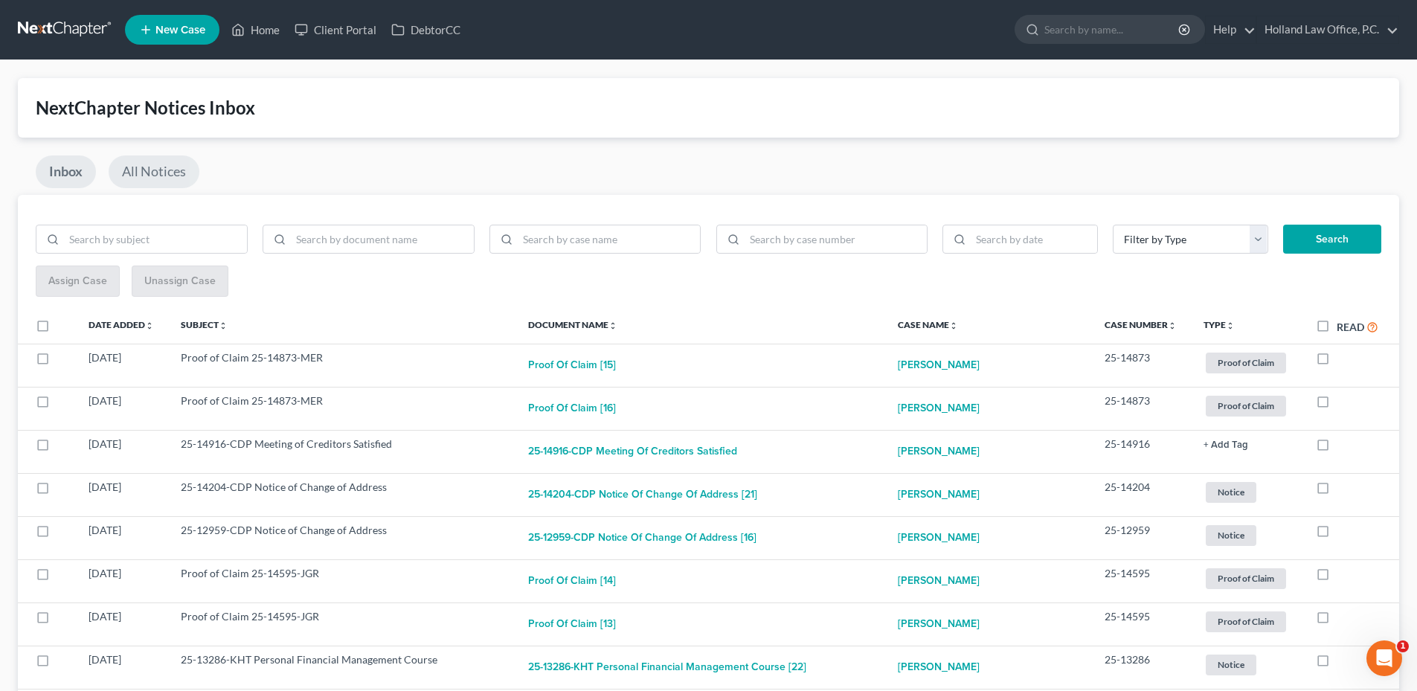
click at [169, 173] on link "All Notices" at bounding box center [154, 171] width 91 height 33
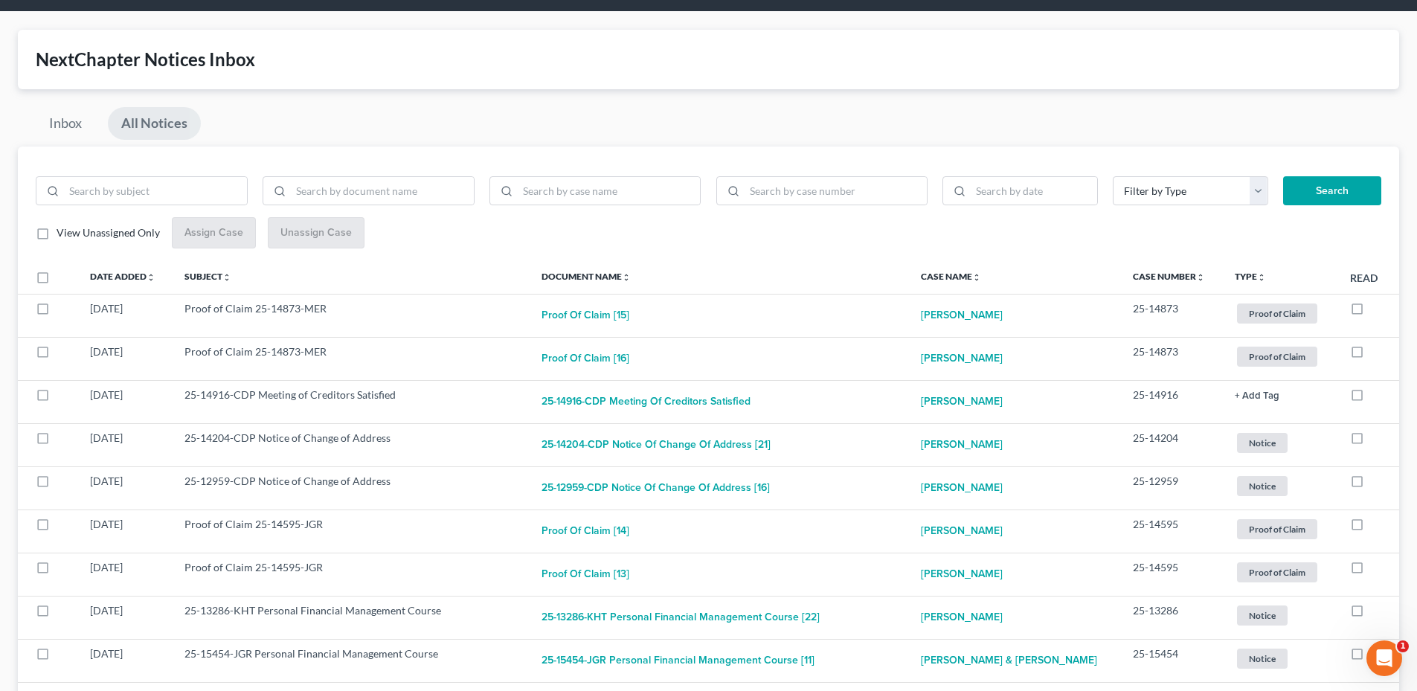
scroll to position [74, 0]
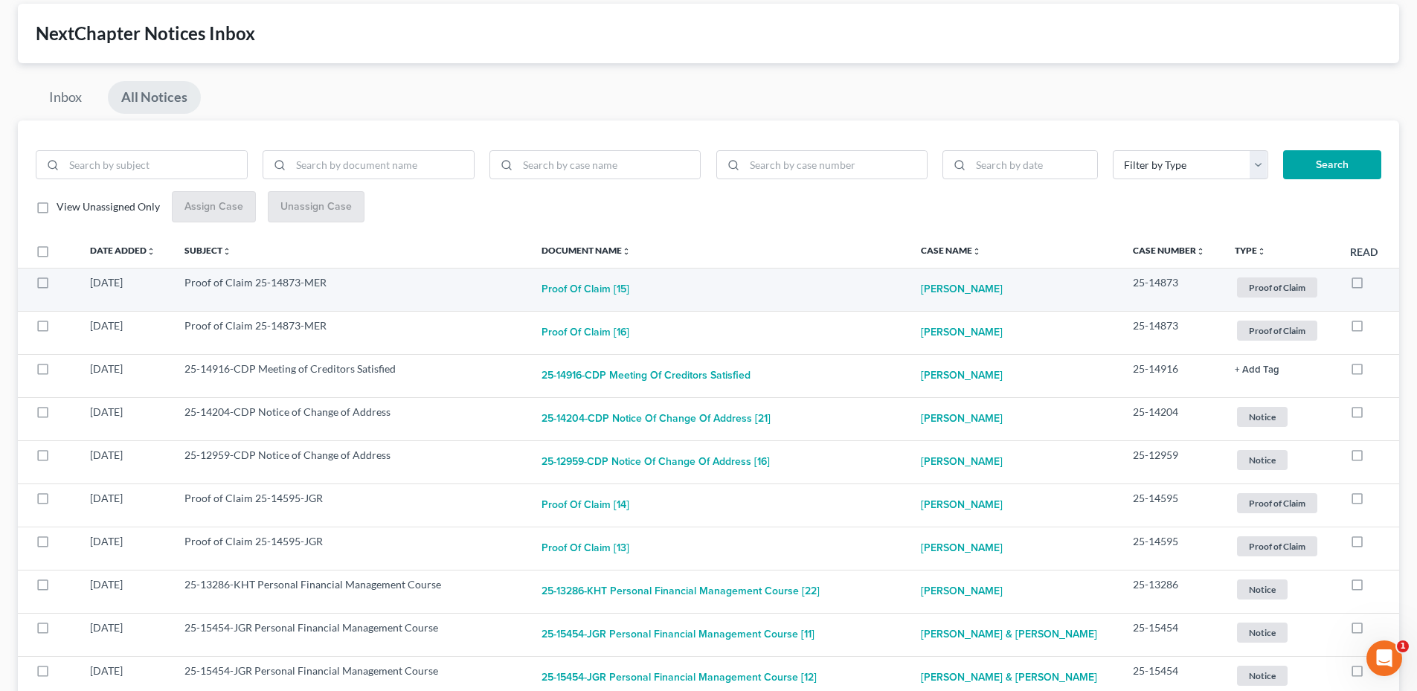
click at [634, 276] on td "Proof of Claim [15]" at bounding box center [719, 289] width 379 height 43
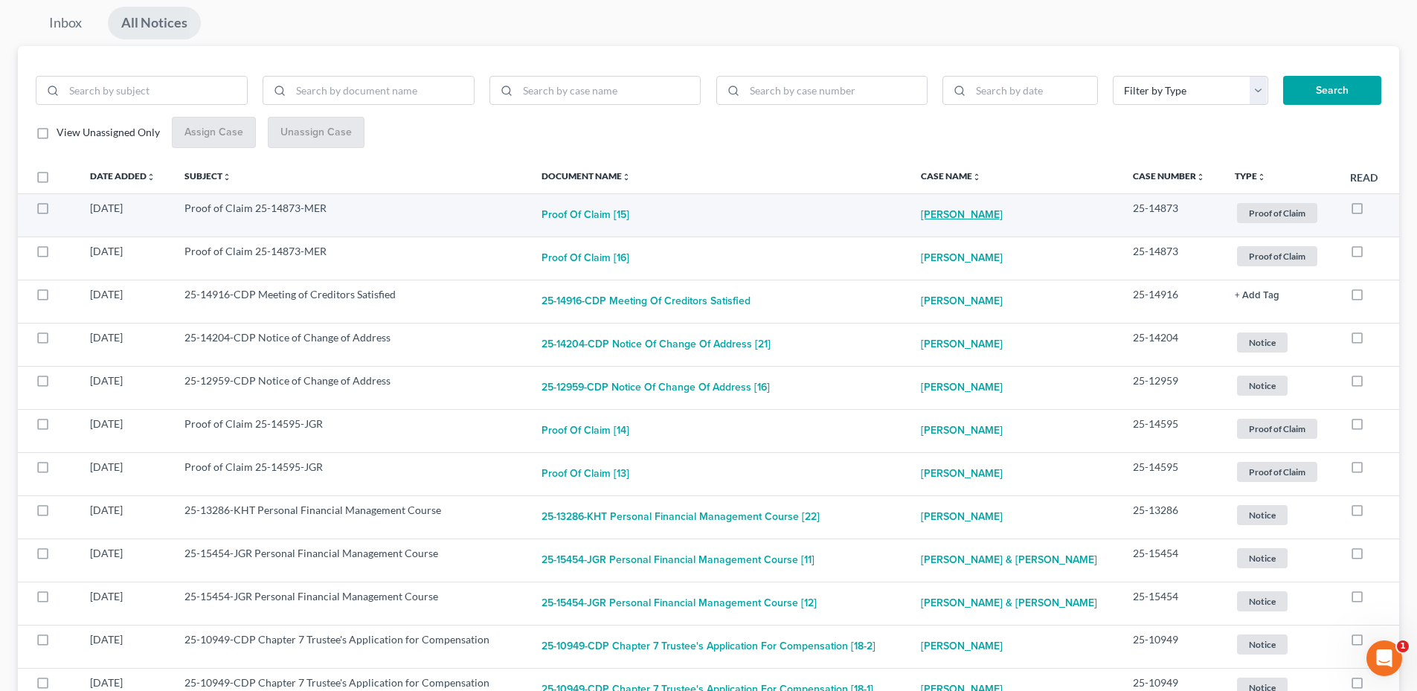
click at [937, 211] on link "[PERSON_NAME]" at bounding box center [962, 216] width 82 height 30
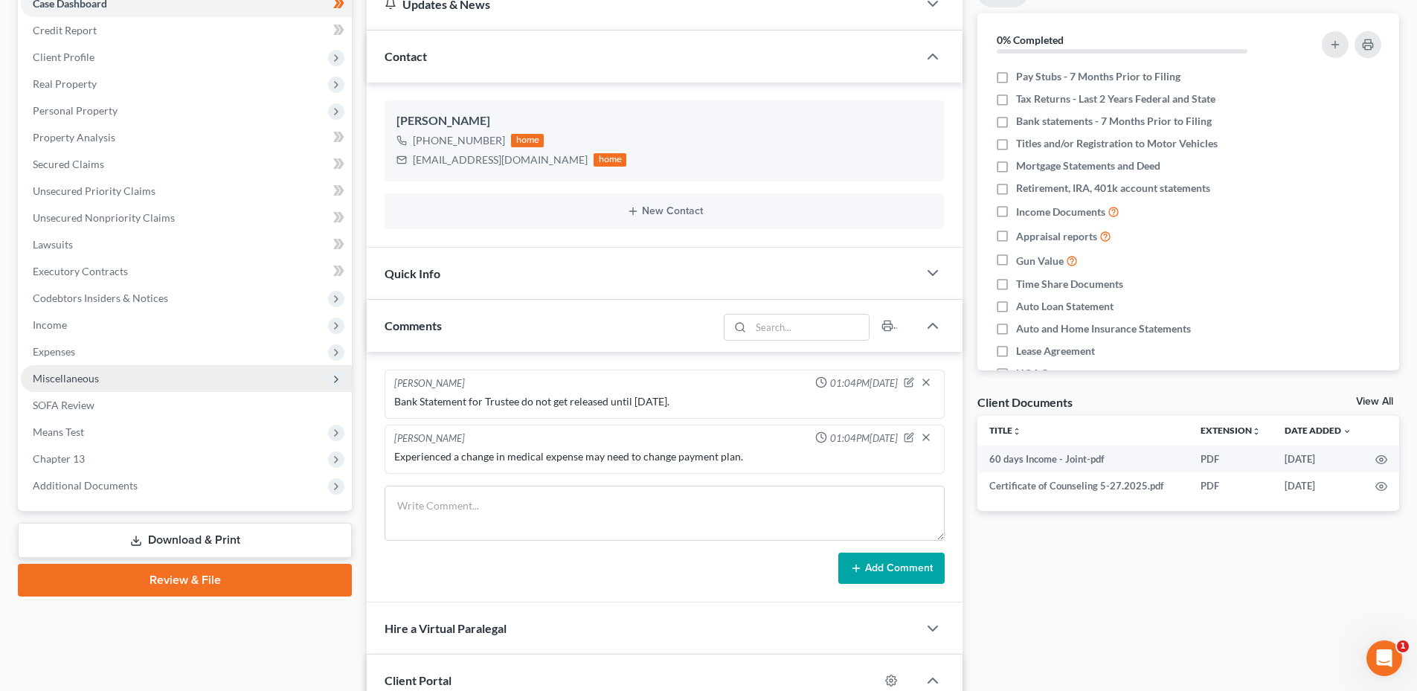
scroll to position [298, 0]
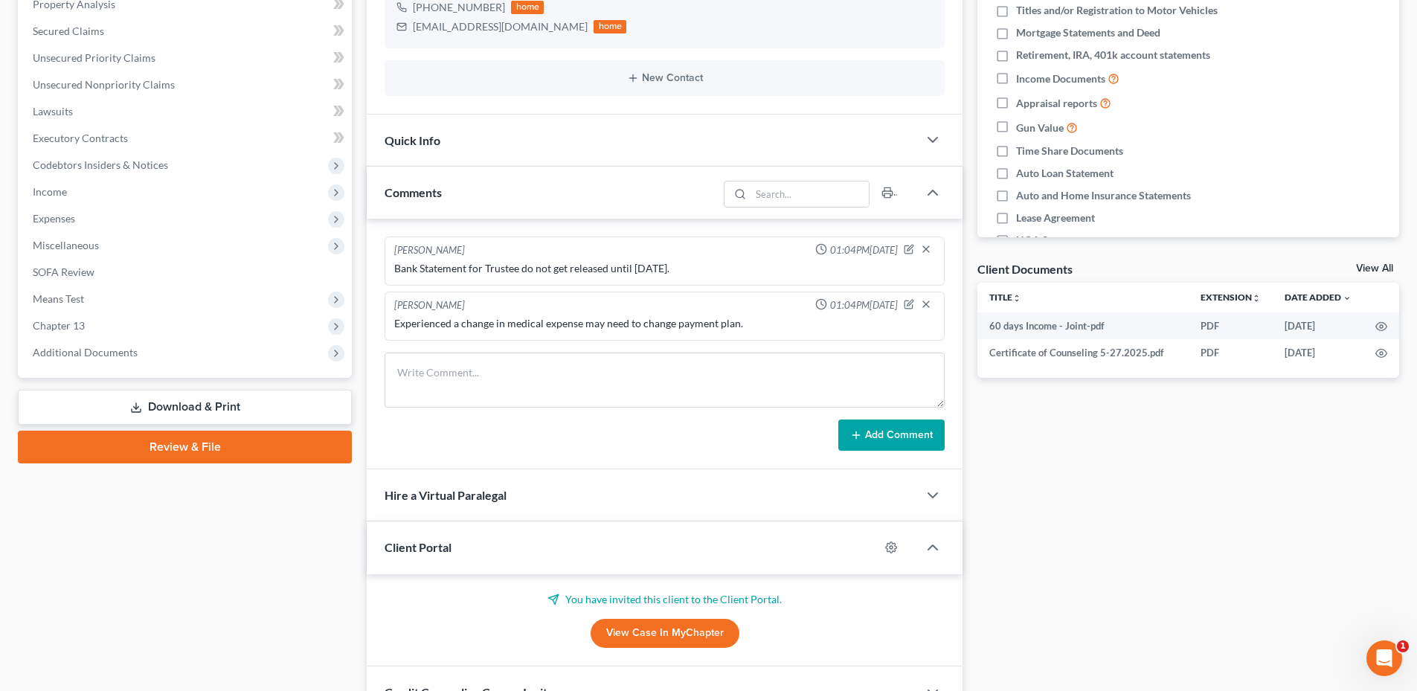
click at [121, 346] on span "Additional Documents" at bounding box center [85, 352] width 105 height 13
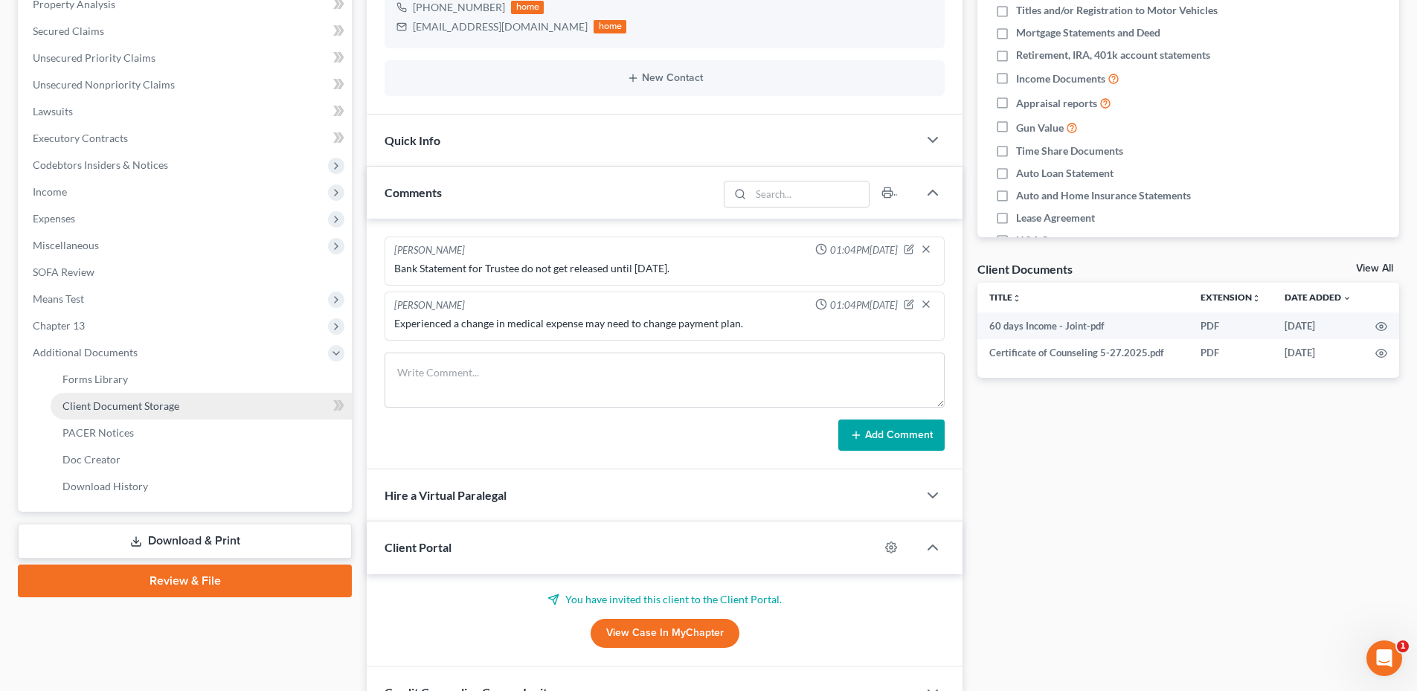
click at [122, 409] on span "Client Document Storage" at bounding box center [120, 406] width 117 height 13
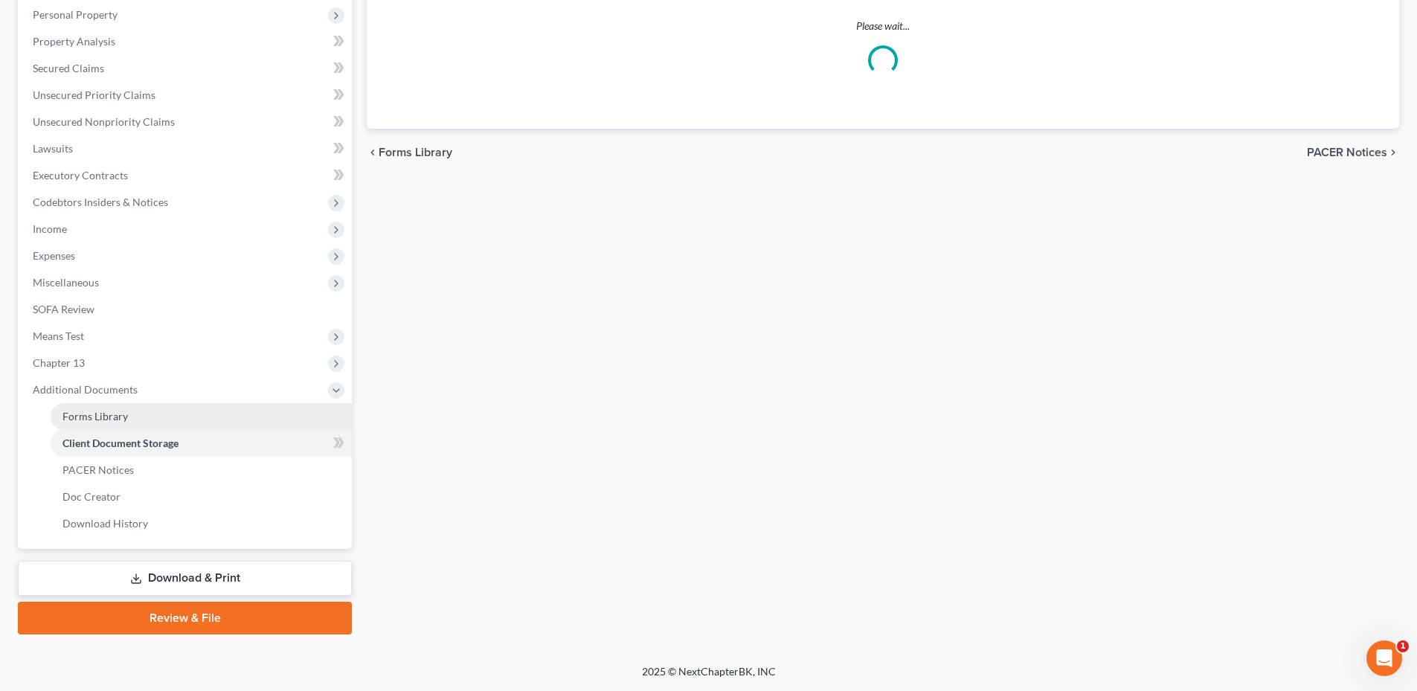
scroll to position [205, 0]
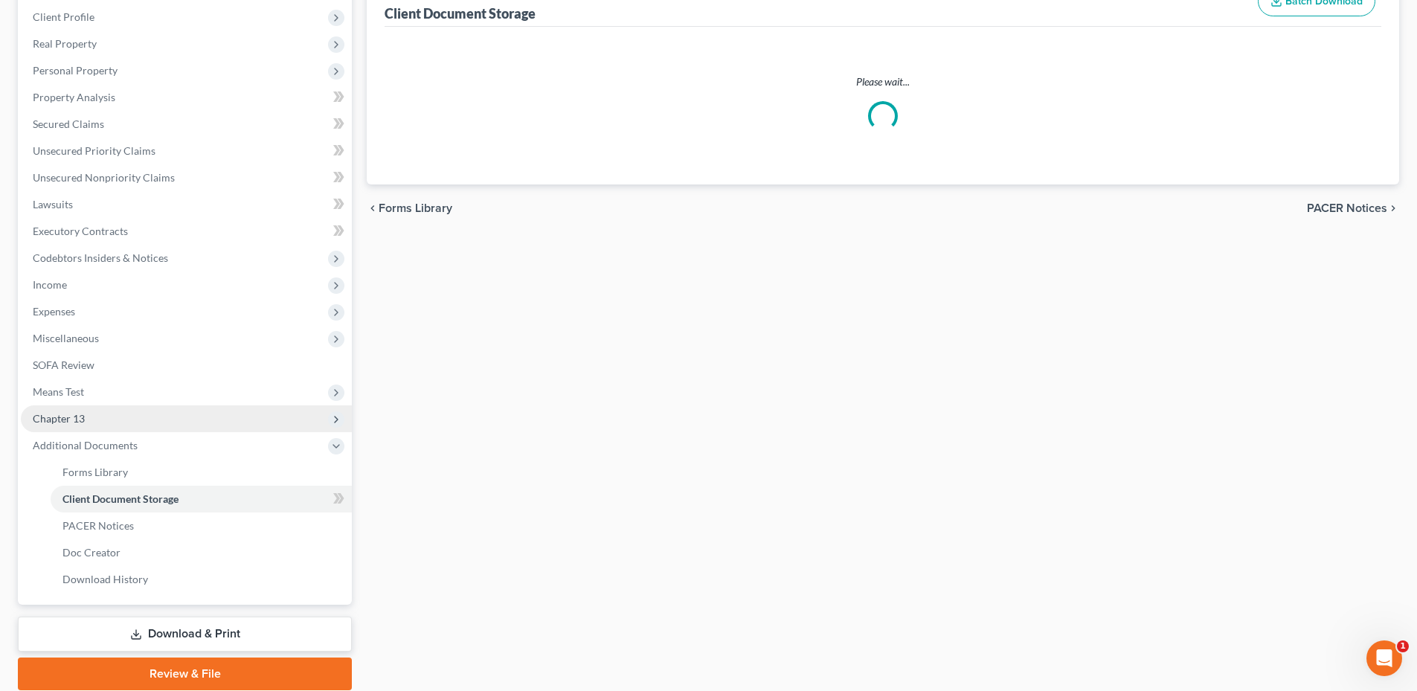
select select "5"
select select "28"
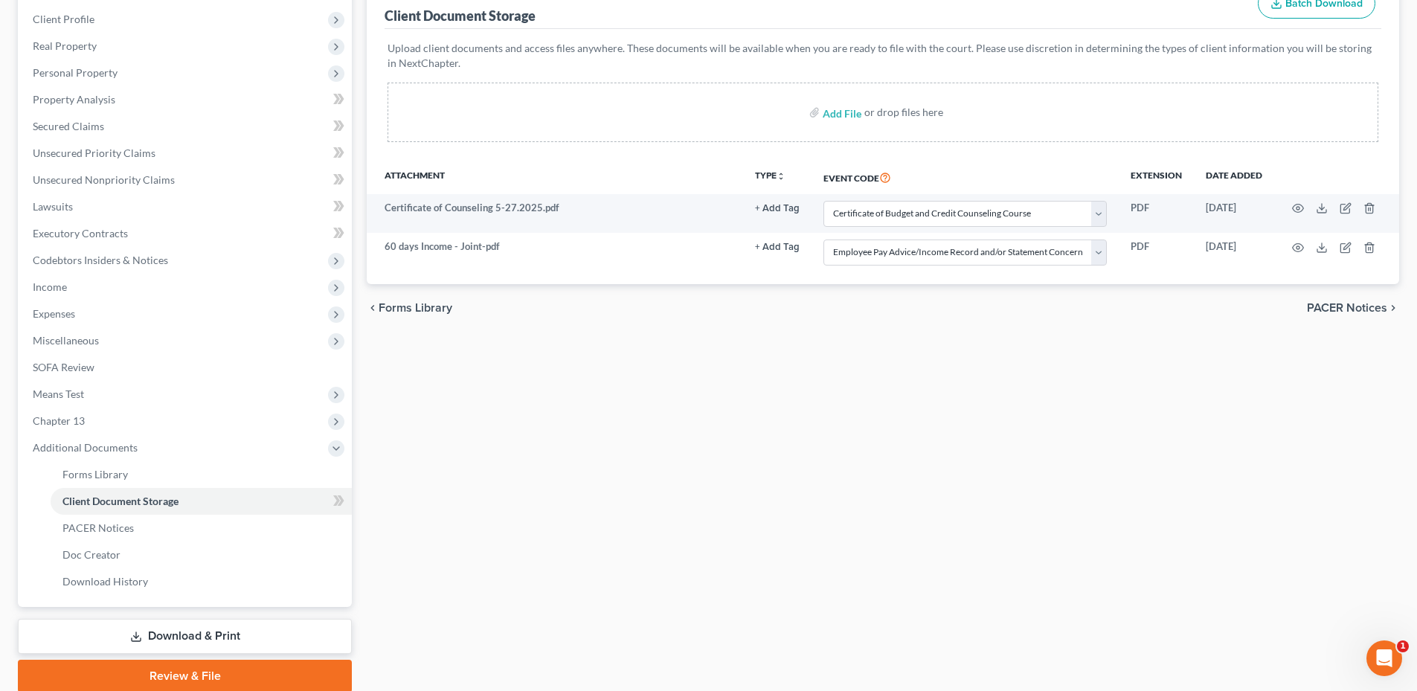
scroll to position [223, 0]
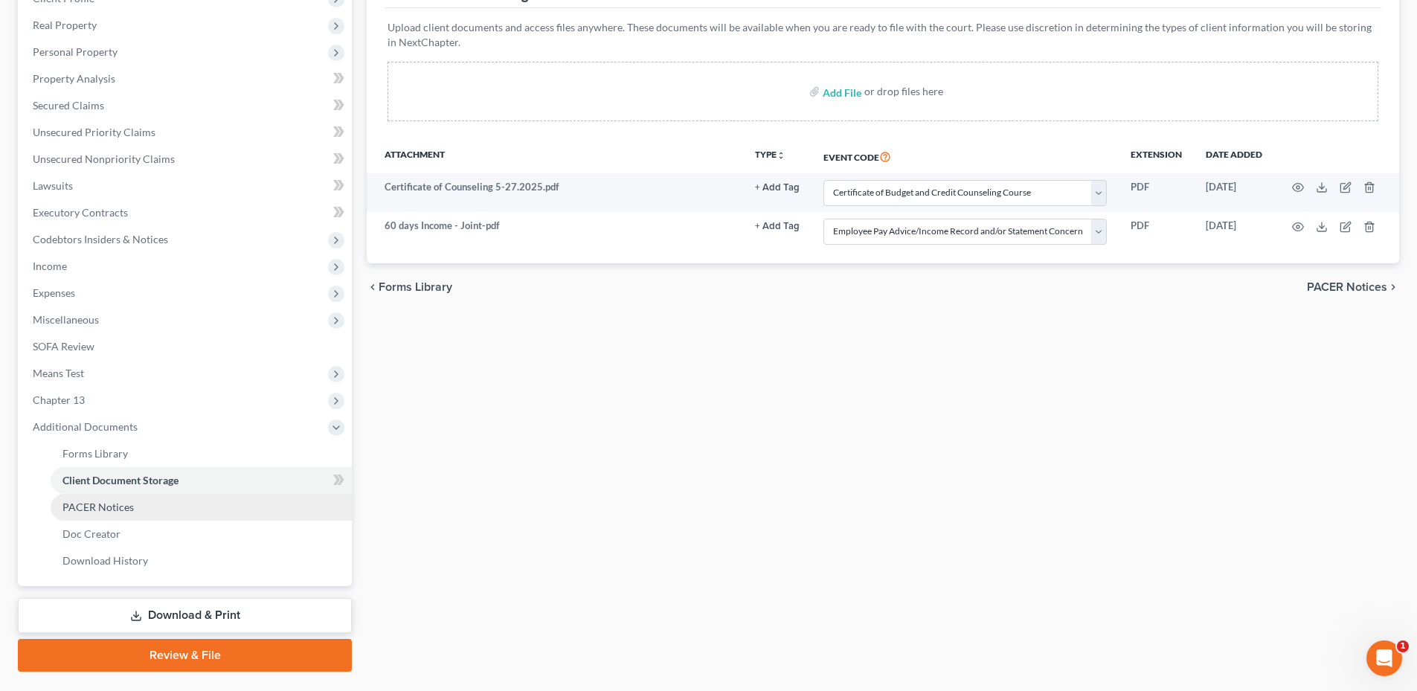
click at [144, 509] on link "PACER Notices" at bounding box center [201, 507] width 301 height 27
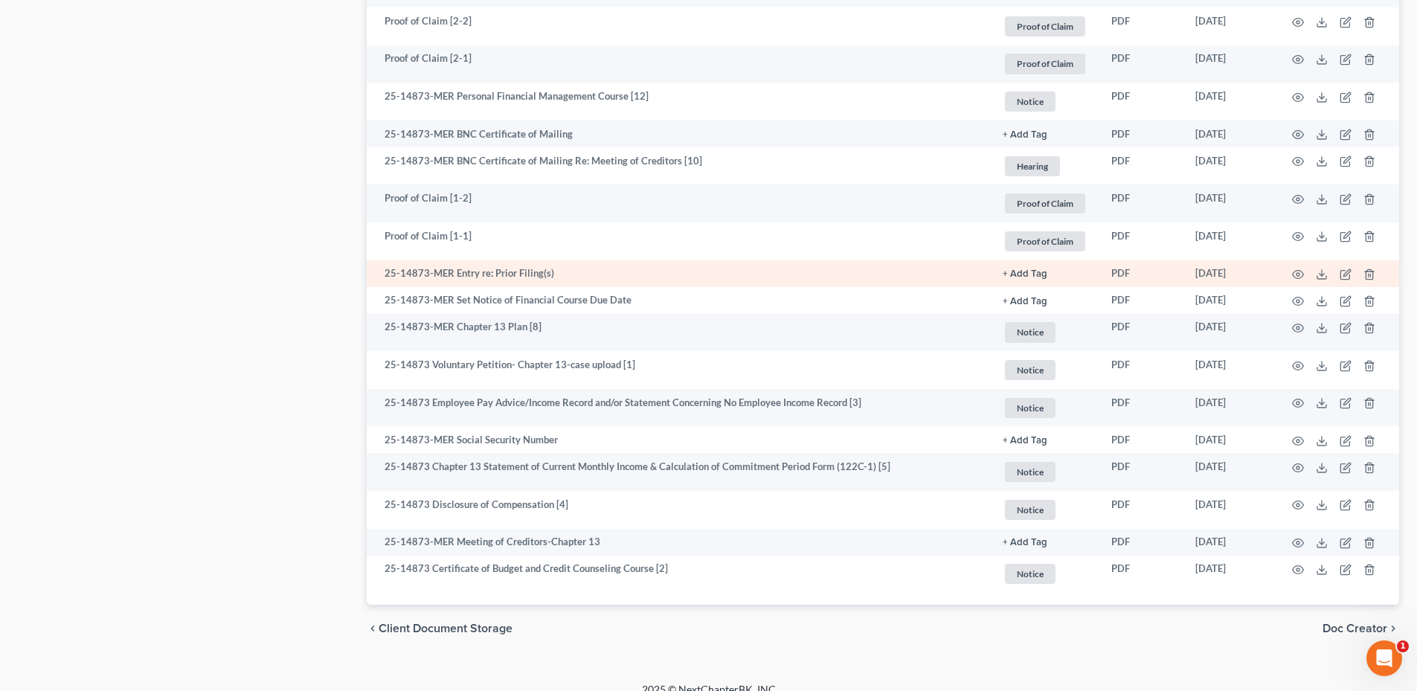
scroll to position [1016, 0]
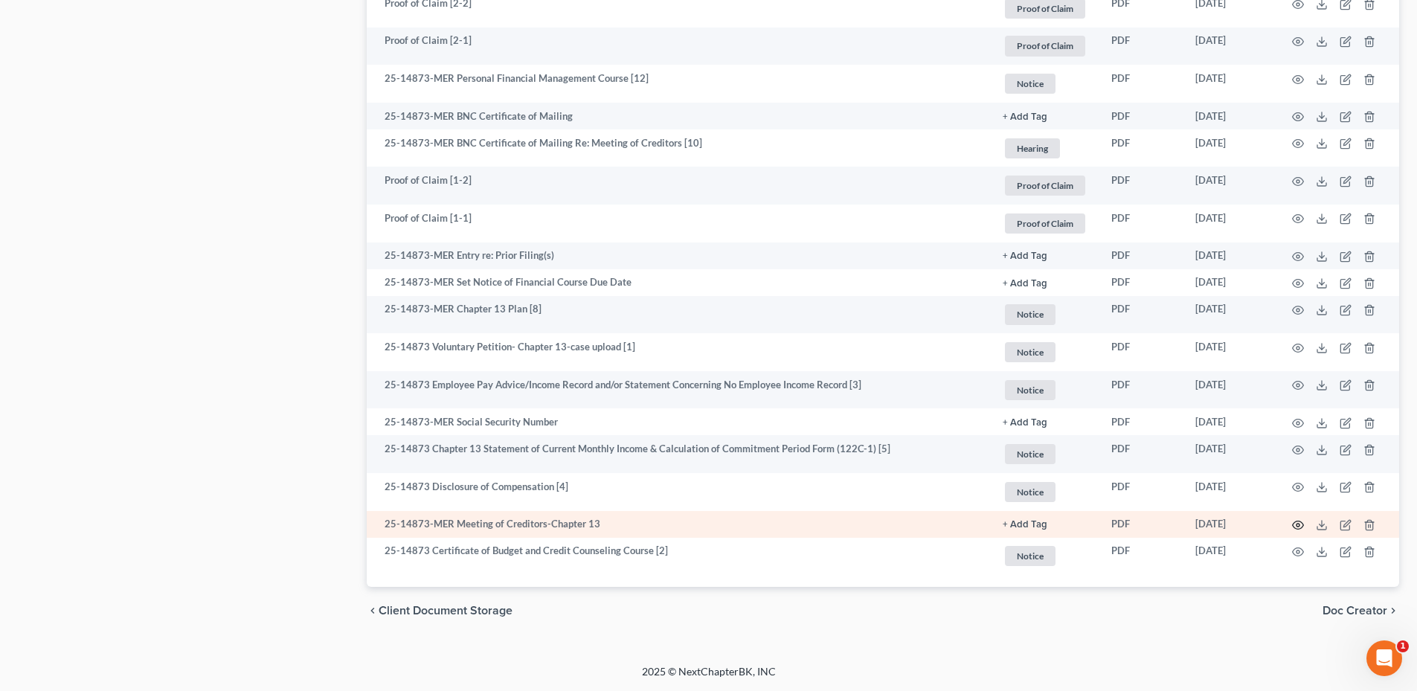
click at [1297, 526] on circle "button" at bounding box center [1298, 525] width 3 height 3
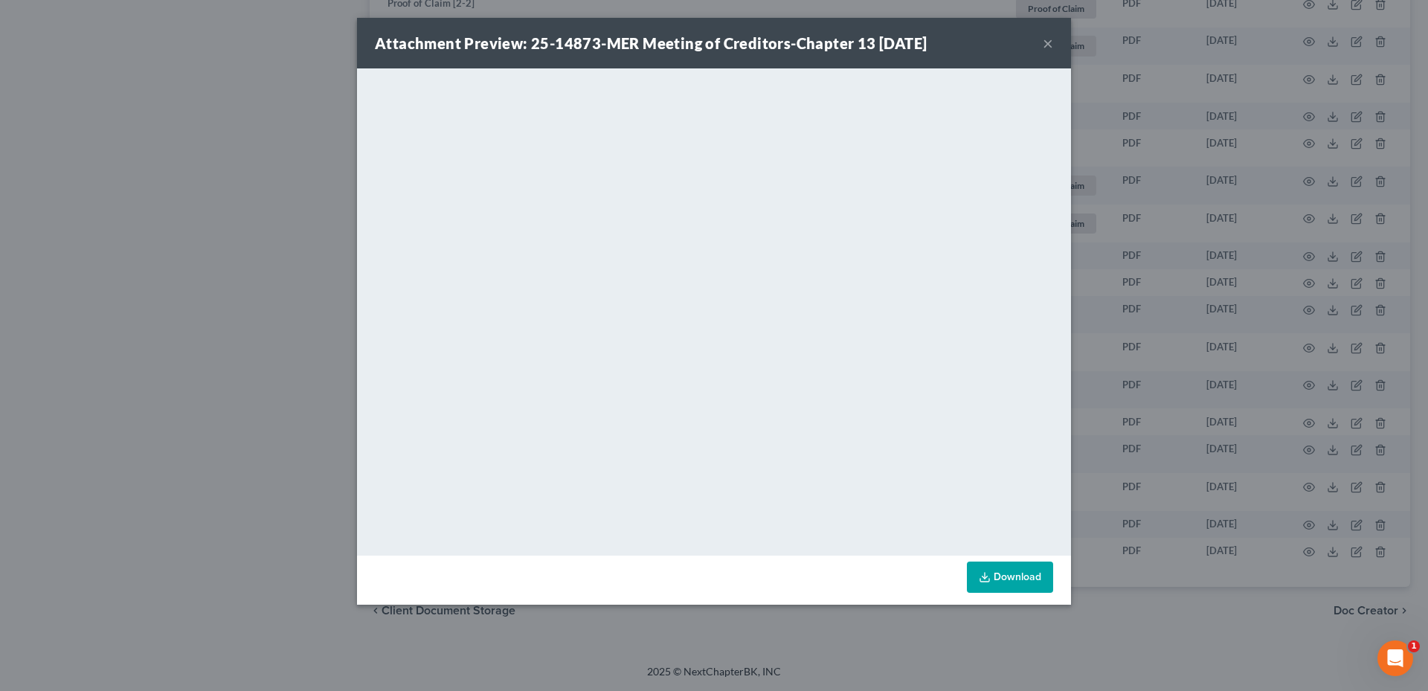
click at [1046, 36] on button "×" at bounding box center [1048, 43] width 10 height 18
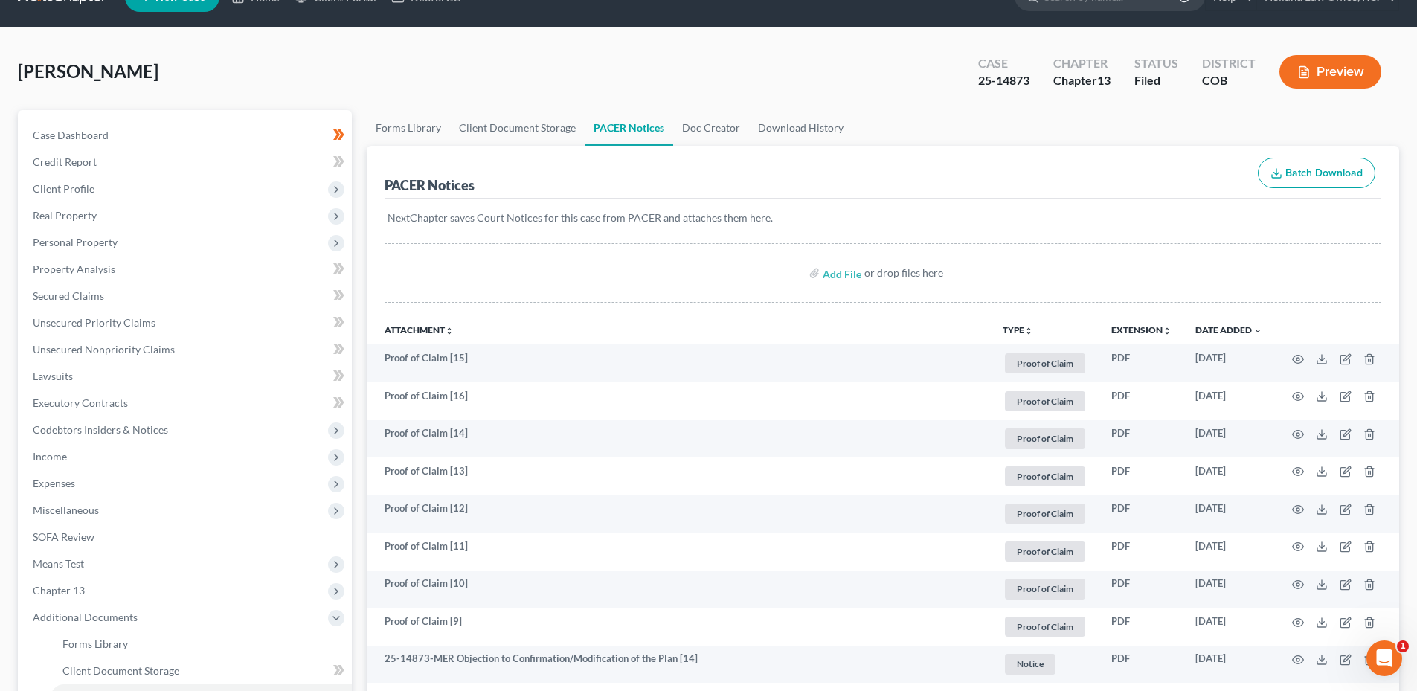
scroll to position [0, 0]
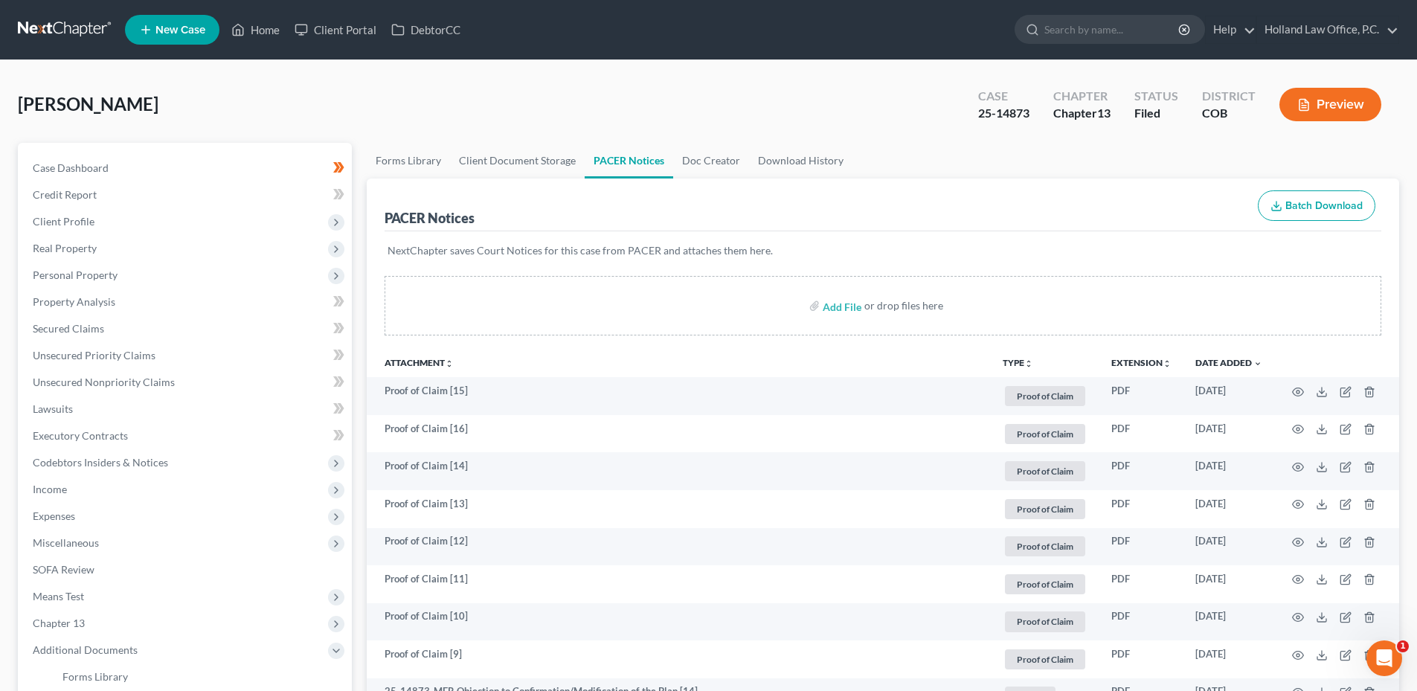
click at [60, 99] on span "[PERSON_NAME]" at bounding box center [88, 104] width 141 height 22
copy span "[PERSON_NAME]"
click at [261, 87] on div "[PERSON_NAME] Upgraded Case 25-14873 Chapter Chapter 13 Status Filed District C…" at bounding box center [709, 110] width 1382 height 65
click at [248, 17] on link "Home" at bounding box center [255, 29] width 63 height 27
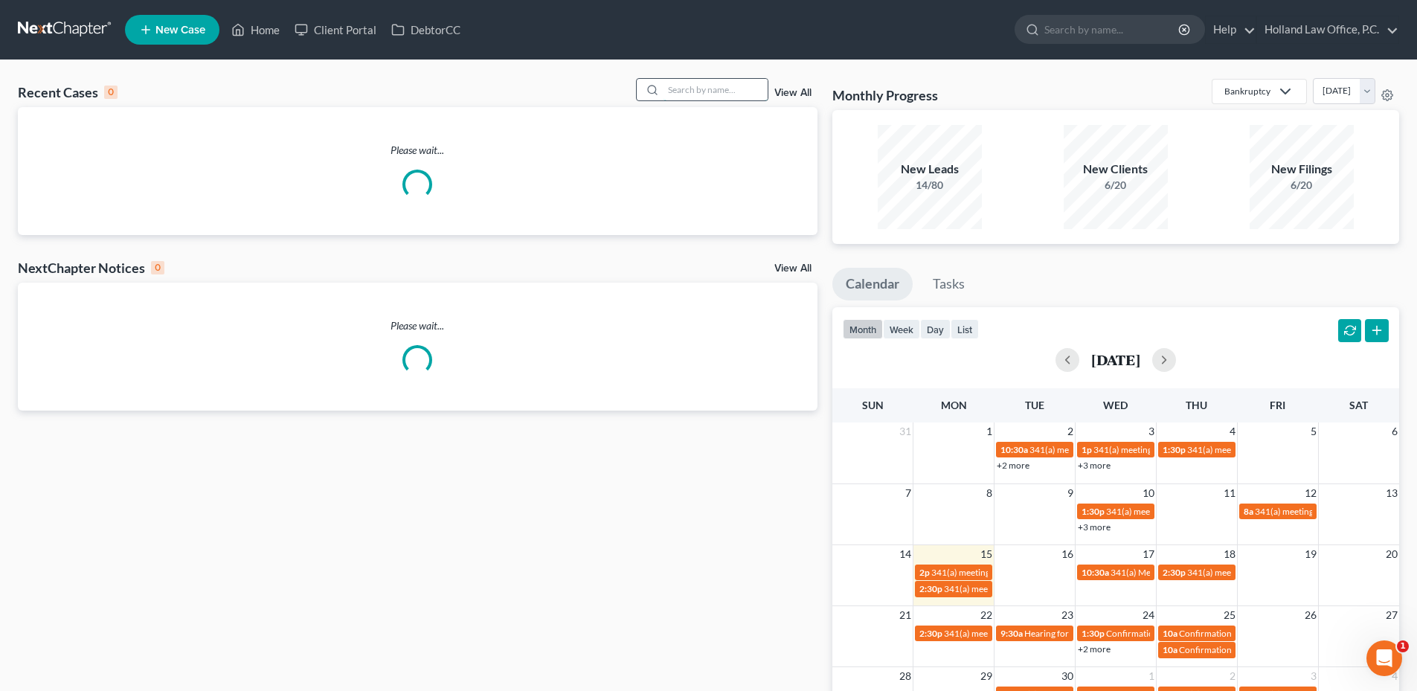
click at [753, 86] on input "search" at bounding box center [716, 90] width 104 height 22
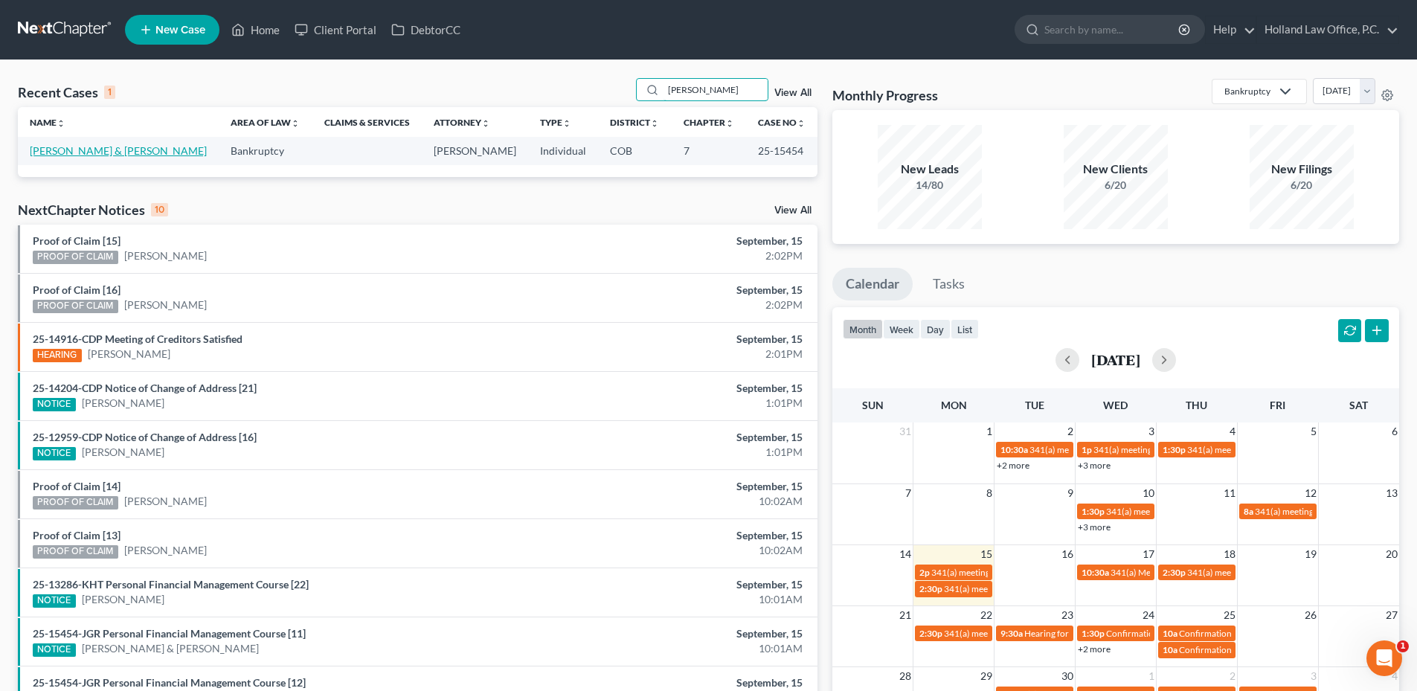
type input "[PERSON_NAME]"
click at [86, 157] on link "[PERSON_NAME] & [PERSON_NAME]" at bounding box center [118, 150] width 177 height 13
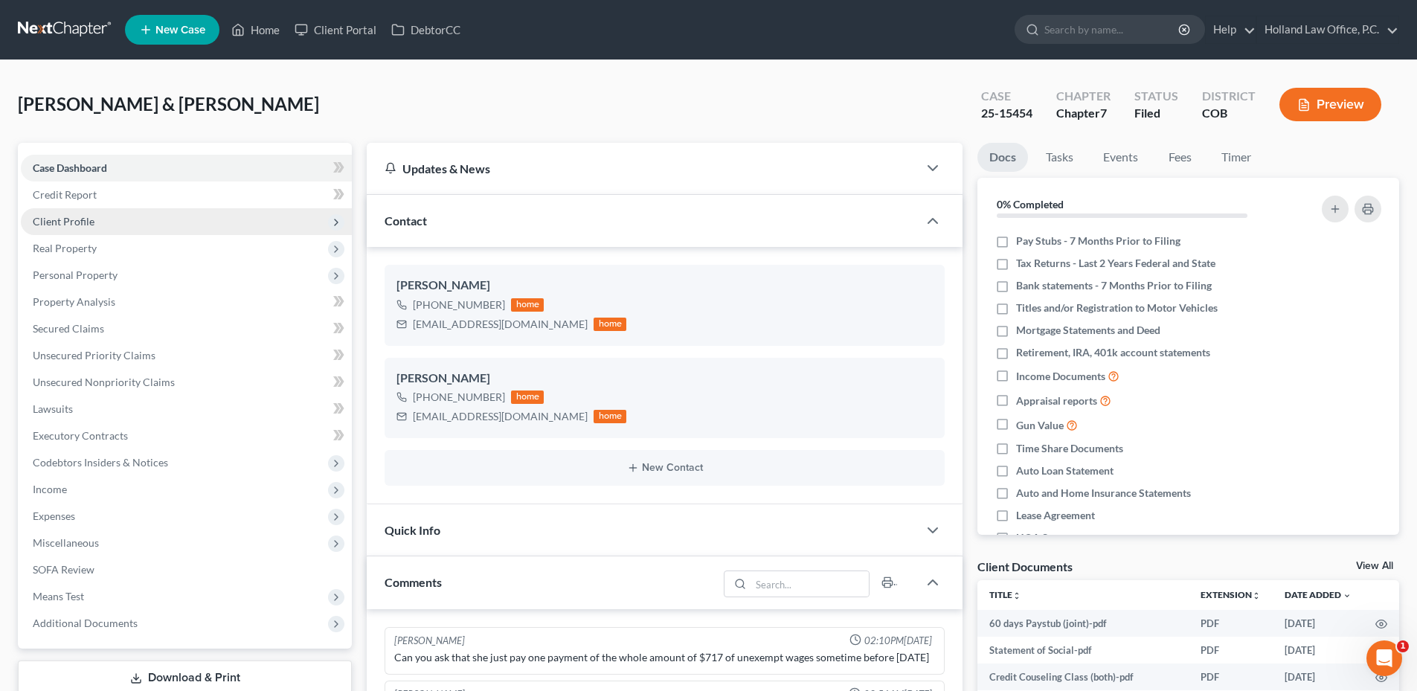
click at [88, 214] on span "Client Profile" at bounding box center [186, 221] width 331 height 27
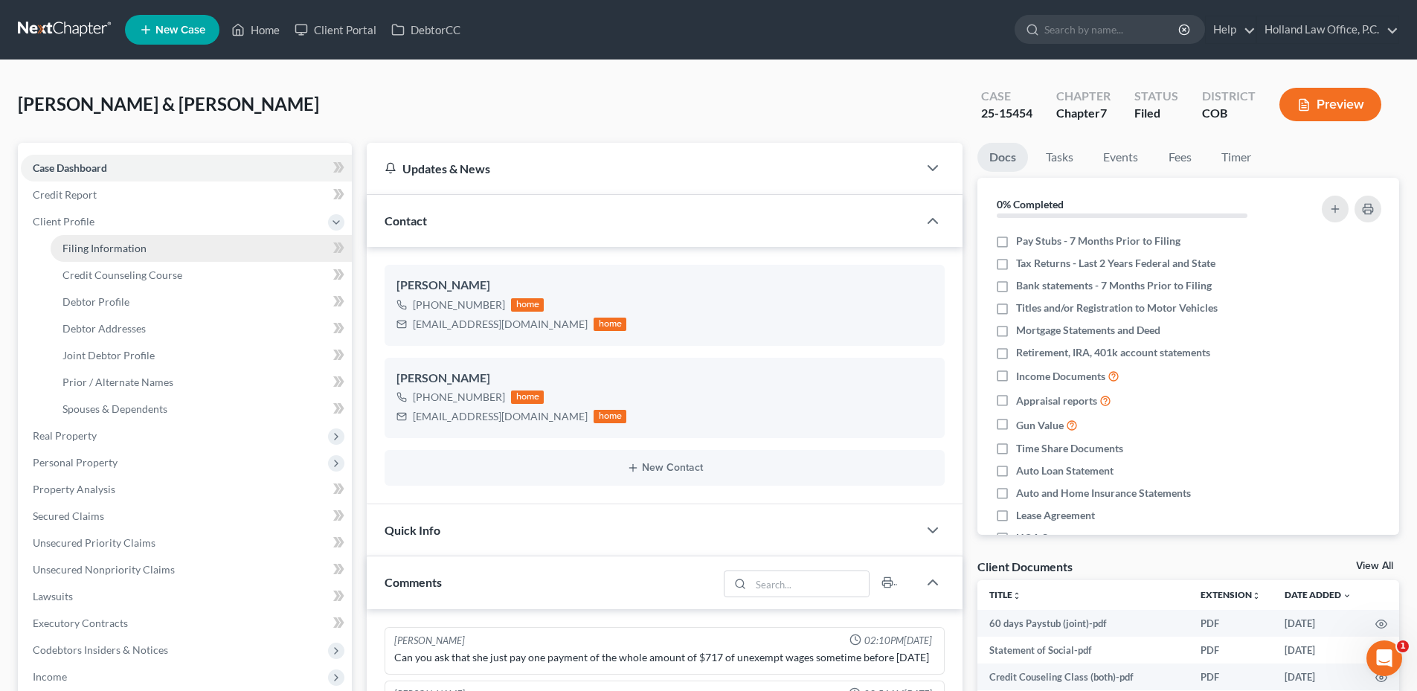
click at [101, 256] on link "Filing Information" at bounding box center [201, 248] width 301 height 27
select select "0"
select select "3"
select select "1"
select select "0"
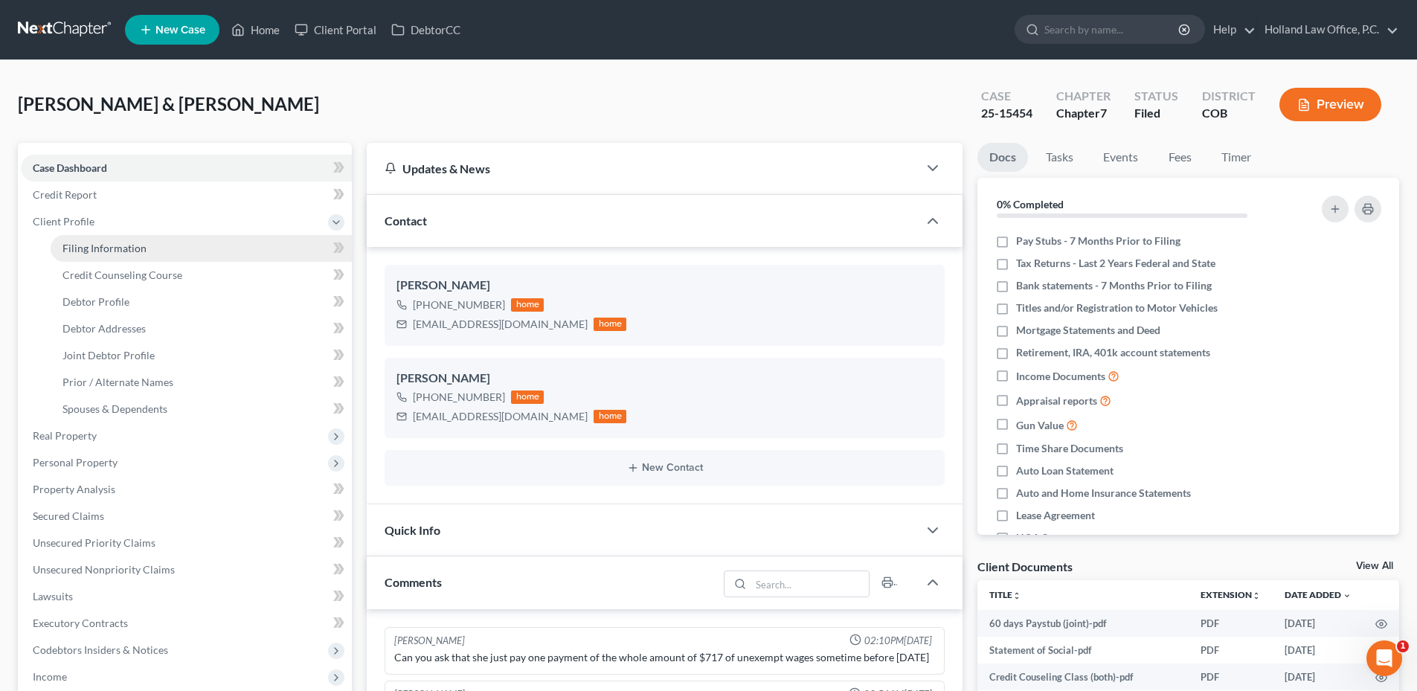
select select "11"
select select "5"
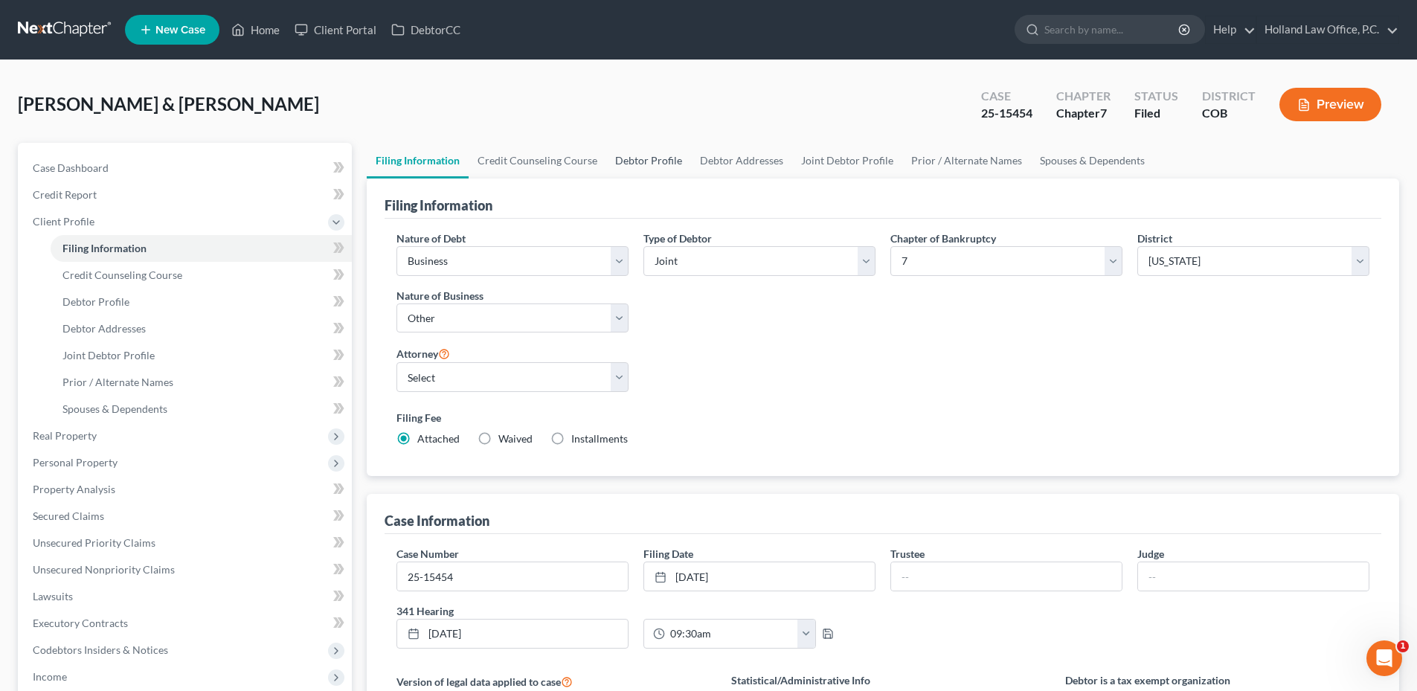
click at [646, 163] on link "Debtor Profile" at bounding box center [648, 161] width 85 height 36
select select "1"
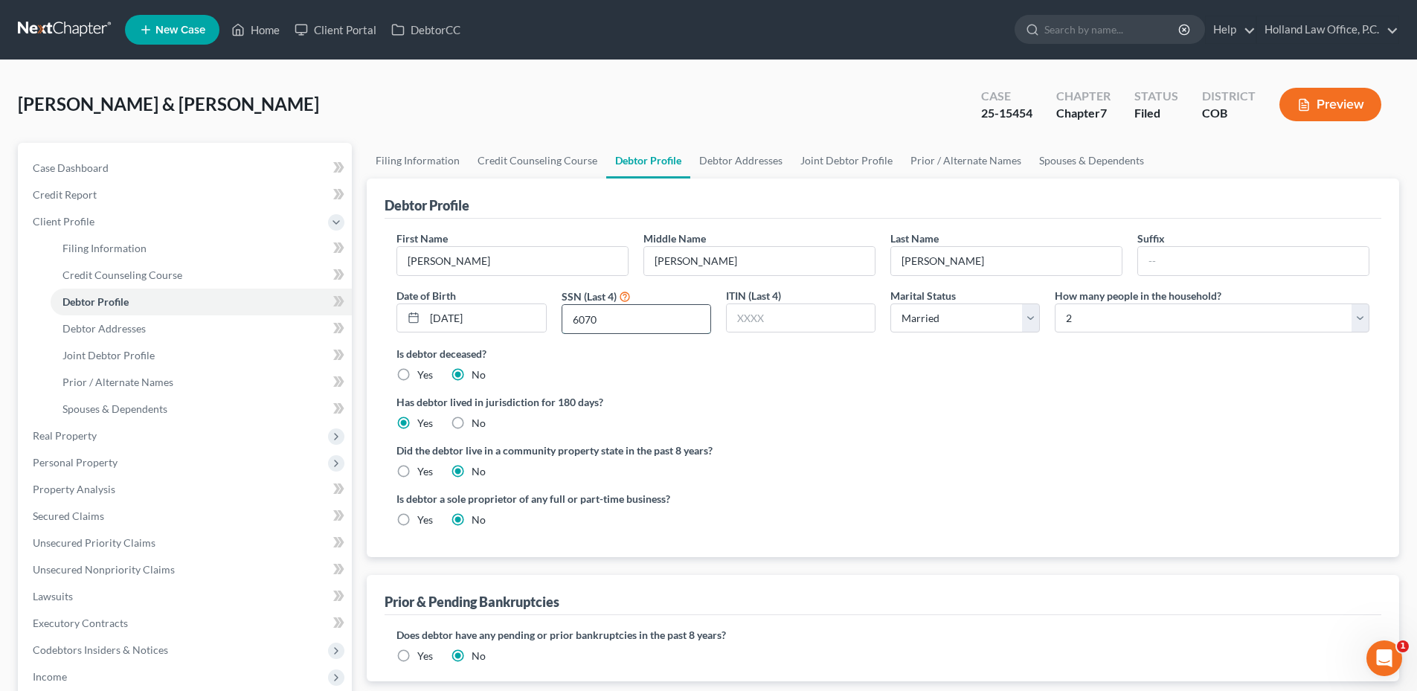
click at [581, 311] on input "6070" at bounding box center [636, 319] width 148 height 28
